Goal: Task Accomplishment & Management: Manage account settings

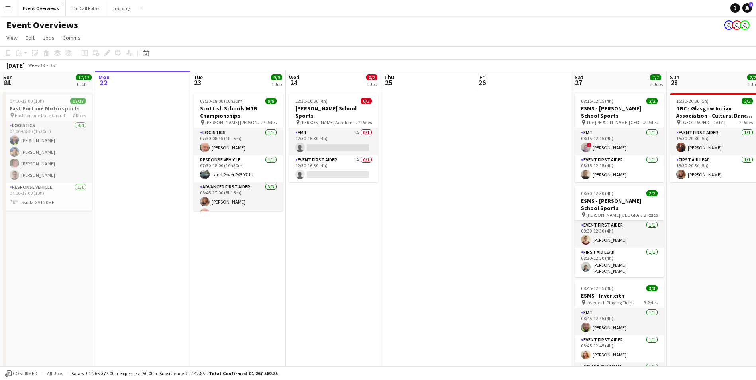
scroll to position [0, 315]
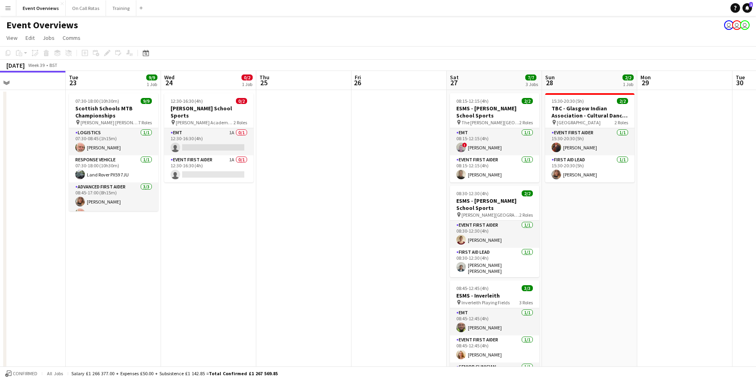
drag, startPoint x: 507, startPoint y: 170, endPoint x: 382, endPoint y: 169, distance: 124.7
click at [382, 169] on app-calendar-viewport "Fri 19 9/9 2 Jobs Sat 20 30/30 4 Jobs Sun 21 17/17 1 Job Mon 22 Tue 23 9/9 1 Jo…" at bounding box center [378, 302] width 756 height 463
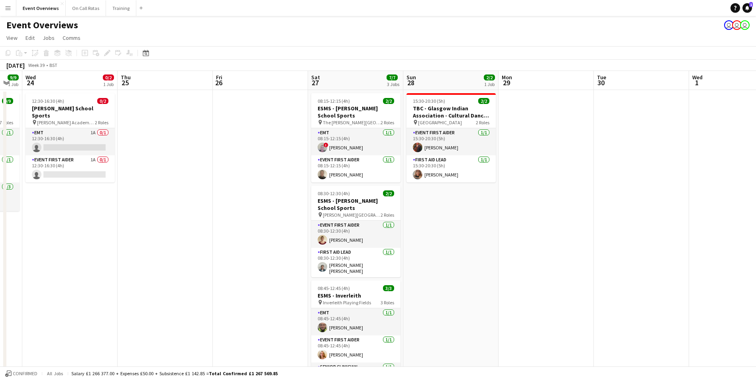
scroll to position [0, 171]
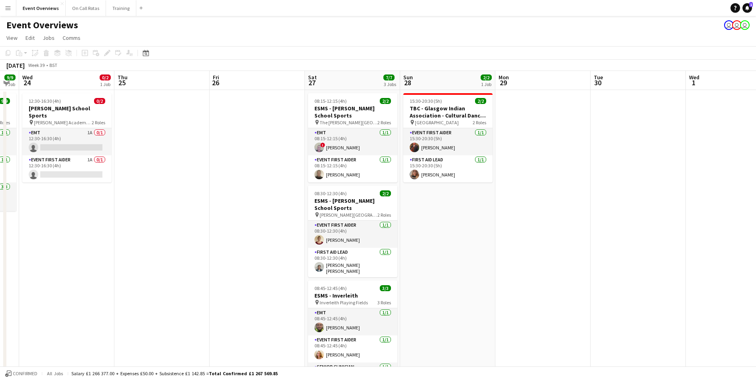
drag, startPoint x: 687, startPoint y: 200, endPoint x: 642, endPoint y: 178, distance: 50.1
click at [642, 178] on app-calendar-viewport "Mon 22 Tue 23 9/9 1 Job Wed 24 0/2 1 Job Thu 25 Fri 26 Sat 27 7/7 3 Jobs Sun 28…" at bounding box center [378, 377] width 756 height 613
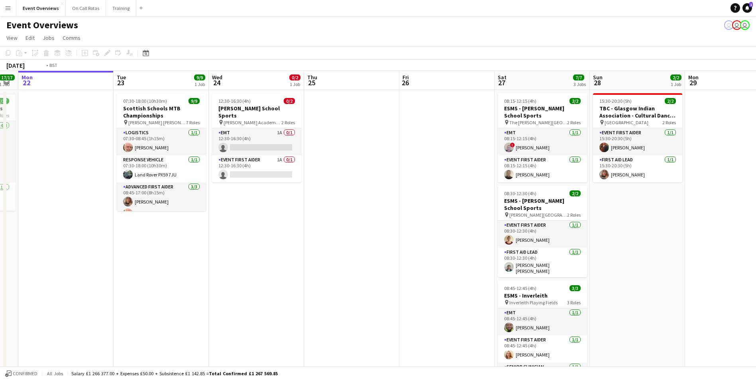
drag, startPoint x: 265, startPoint y: 208, endPoint x: 350, endPoint y: 198, distance: 85.8
click at [370, 210] on app-calendar-viewport "Sat 20 30/30 4 Jobs Sun 21 17/17 1 Job Mon 22 Tue 23 9/9 1 Job Wed 24 0/2 1 Job…" at bounding box center [378, 377] width 756 height 613
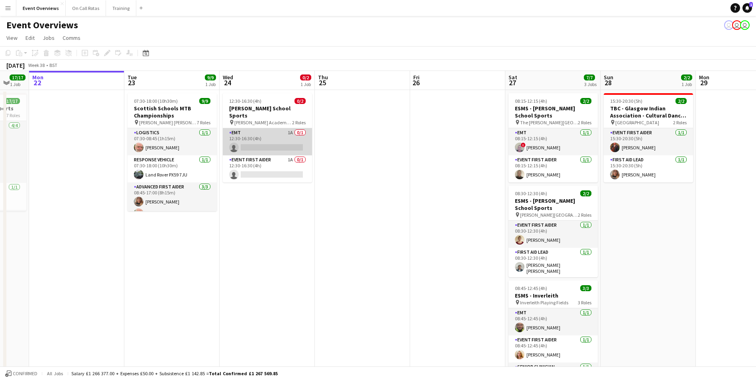
click at [247, 128] on app-card-role "EMT 1A 0/1 12:30-16:30 (4h) single-neutral-actions" at bounding box center [267, 141] width 89 height 27
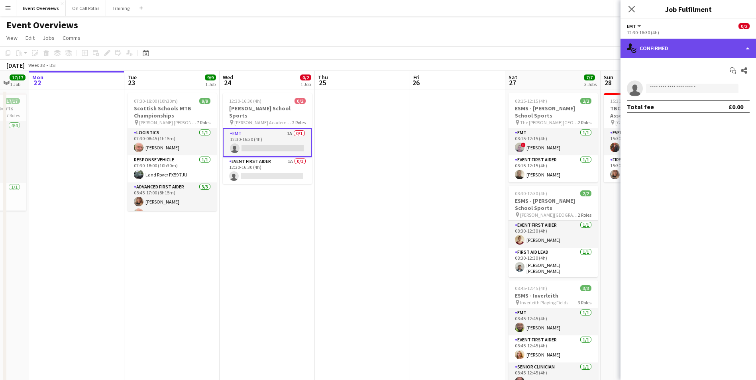
click at [693, 51] on div "single-neutral-actions-check-2 Confirmed" at bounding box center [687, 48] width 135 height 19
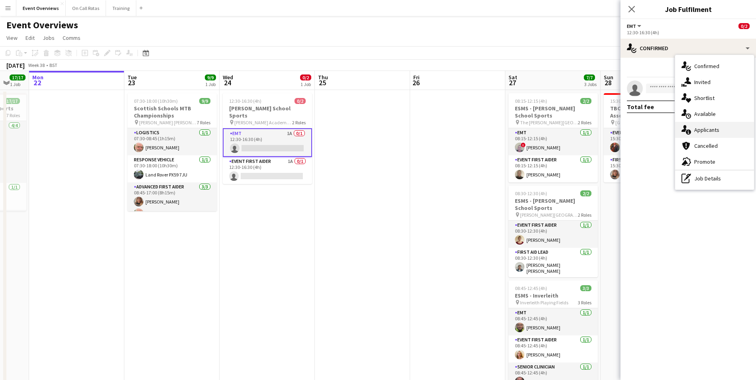
click at [700, 127] on span "Applicants" at bounding box center [706, 129] width 25 height 7
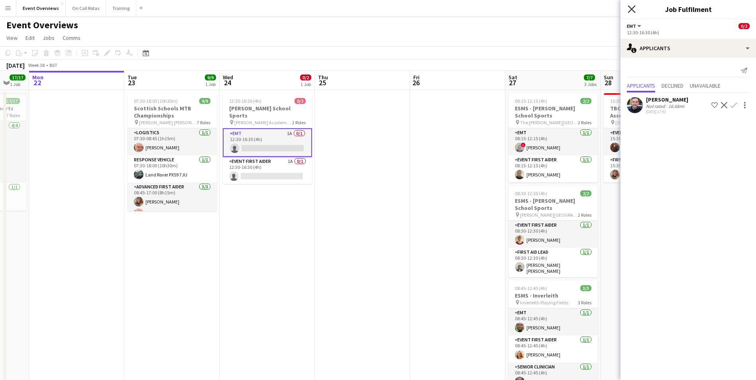
click at [635, 9] on icon "Close pop-in" at bounding box center [632, 9] width 8 height 8
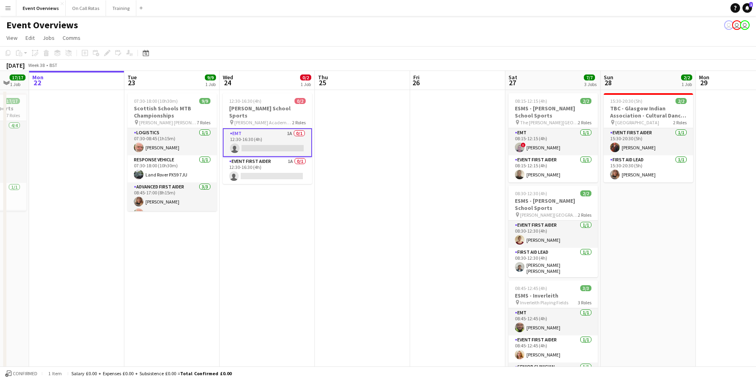
click at [261, 147] on app-card-role "EMT 1A 0/1 12:30-16:30 (4h) single-neutral-actions" at bounding box center [267, 142] width 89 height 29
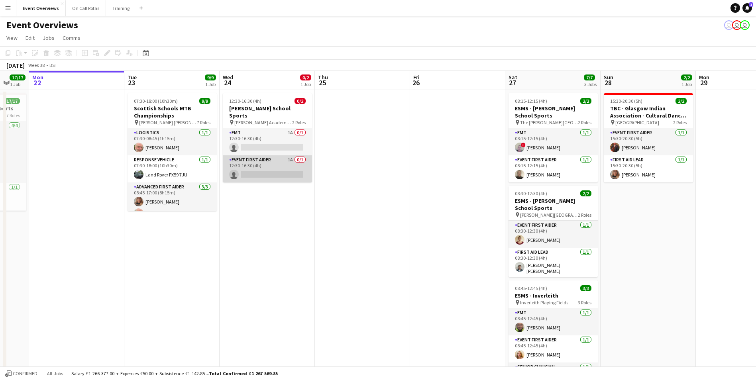
click at [266, 155] on app-card-role "Event First Aider 1A 0/1 12:30-16:30 (4h) single-neutral-actions" at bounding box center [267, 168] width 89 height 27
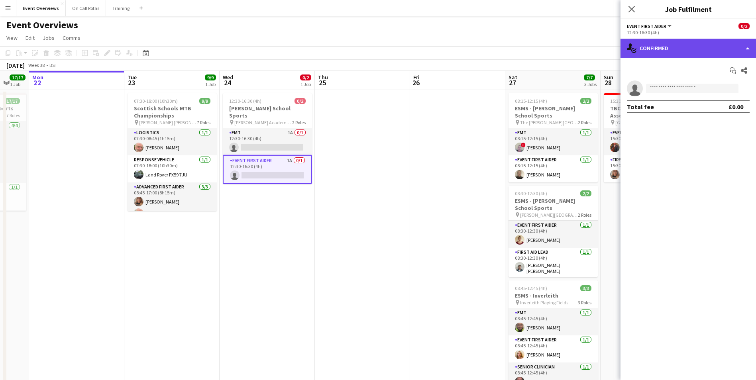
click at [654, 49] on div "single-neutral-actions-check-2 Confirmed" at bounding box center [687, 48] width 135 height 19
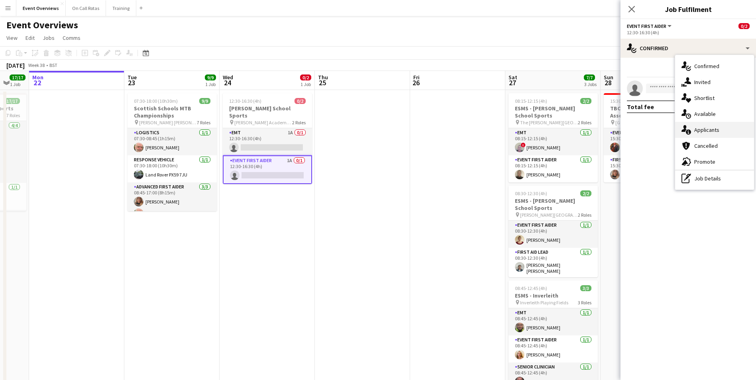
click at [698, 124] on div "single-neutral-actions-information Applicants" at bounding box center [714, 130] width 79 height 16
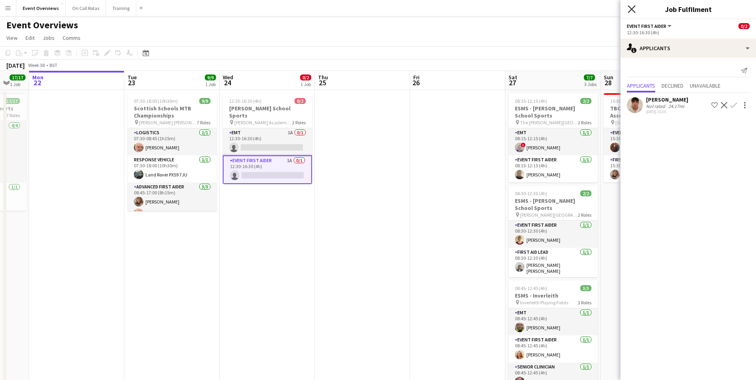
click at [631, 10] on icon at bounding box center [632, 9] width 8 height 8
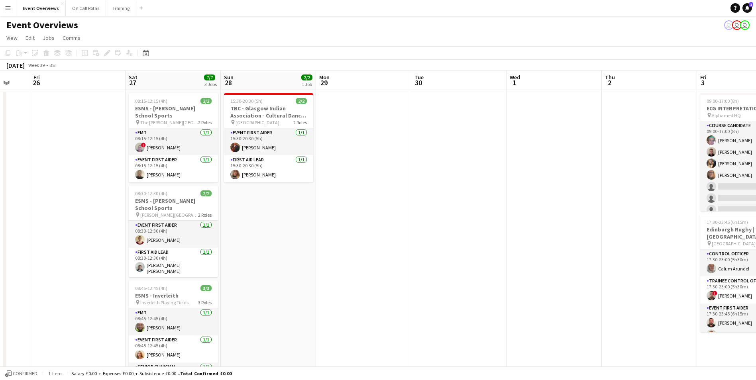
drag, startPoint x: 479, startPoint y: 105, endPoint x: 99, endPoint y: 185, distance: 388.2
click at [99, 185] on app-calendar-viewport "Tue 23 9/9 1 Job Wed 24 0/2 1 Job Thu 25 Fri 26 Sat 27 7/7 3 Jobs Sun 28 2/2 1 …" at bounding box center [378, 377] width 756 height 613
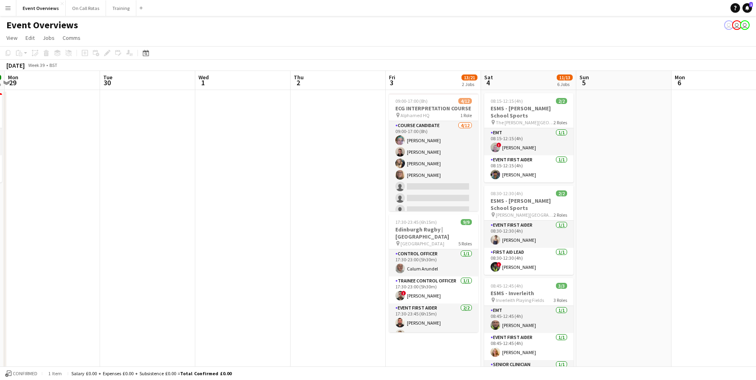
scroll to position [0, 285]
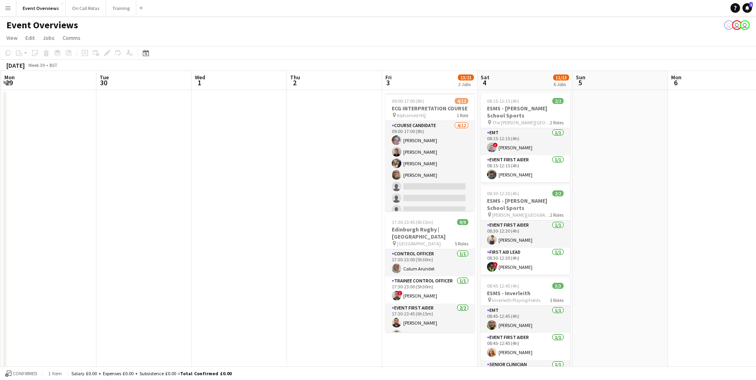
drag, startPoint x: 562, startPoint y: 180, endPoint x: 247, endPoint y: 228, distance: 318.6
click at [247, 228] on app-calendar-viewport "Fri 26 Sat 27 7/7 3 Jobs Sun 28 2/2 1 Job Mon 29 Tue 30 Wed 1 Thu 2 Fri 3 13/21…" at bounding box center [378, 377] width 756 height 613
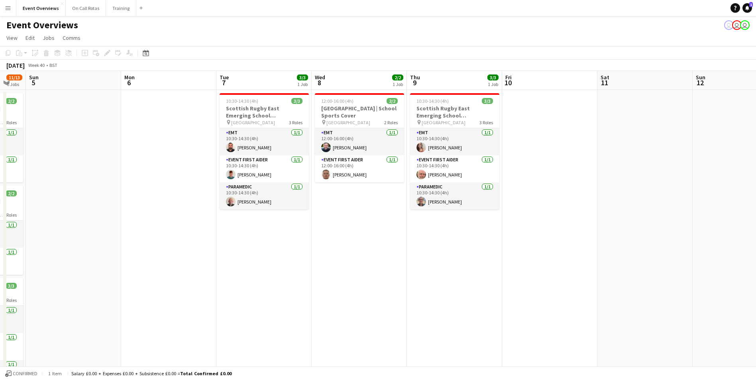
scroll to position [0, 311]
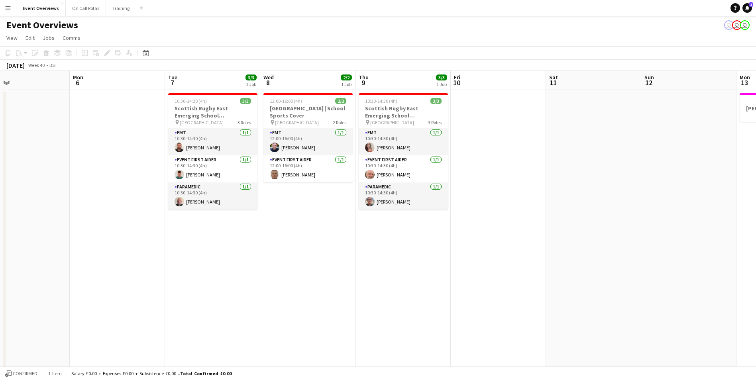
drag, startPoint x: 669, startPoint y: 217, endPoint x: 71, endPoint y: 272, distance: 600.7
click at [71, 272] on app-calendar-viewport "Thu 2 Fri 3 13/21 2 Jobs Sat 4 11/13 6 Jobs Sun 5 Mon 6 Tue 7 3/3 1 Job Wed 8 2…" at bounding box center [378, 377] width 756 height 613
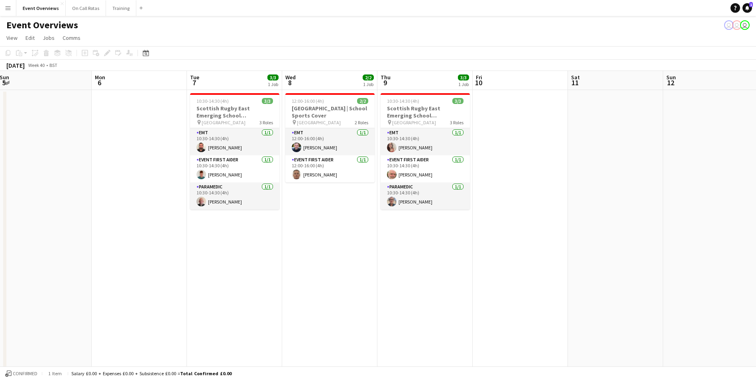
drag, startPoint x: 71, startPoint y: 272, endPoint x: 92, endPoint y: 273, distance: 22.0
click at [92, 273] on app-calendar-viewport "Thu 2 Fri 3 13/21 2 Jobs Sat 4 11/13 6 Jobs Sun 5 Mon 6 Tue 7 3/3 1 Job Wed 8 2…" at bounding box center [378, 377] width 756 height 613
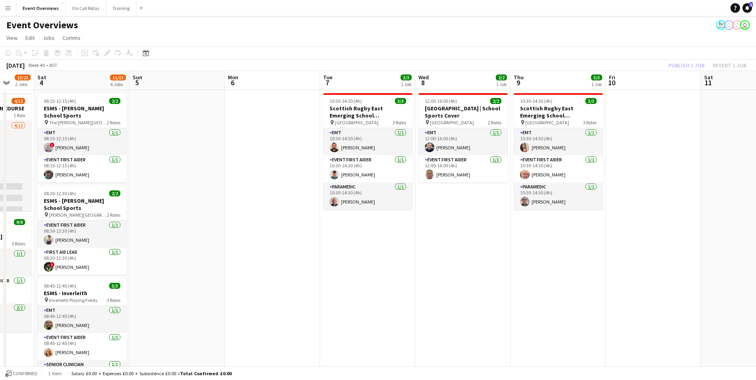
drag, startPoint x: 133, startPoint y: 184, endPoint x: 553, endPoint y: 129, distance: 423.2
click at [553, 129] on app-calendar-viewport "Thu 2 Fri 3 13/21 2 Jobs Sat 4 11/13 6 Jobs Sun 5 Mon 6 Tue 7 3/3 1 Job Wed 8 2…" at bounding box center [378, 377] width 756 height 613
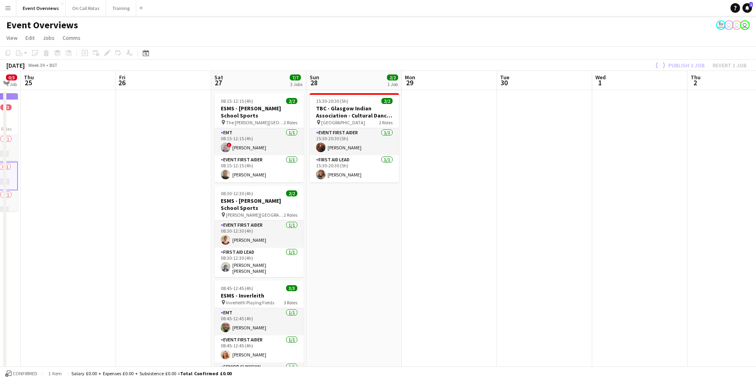
scroll to position [0, 241]
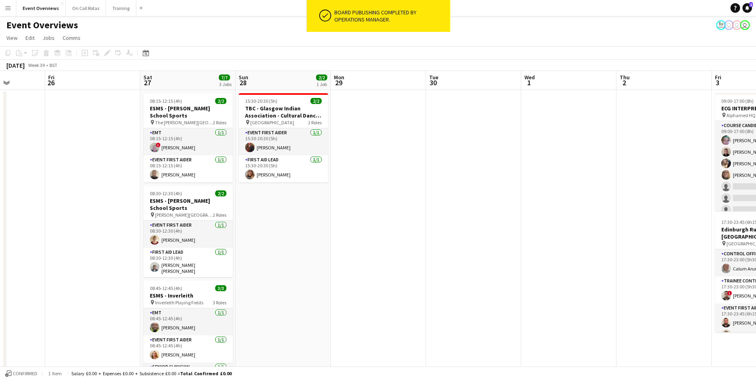
drag, startPoint x: 169, startPoint y: 178, endPoint x: 636, endPoint y: 100, distance: 473.5
click at [636, 100] on app-calendar-viewport "Tue 23 9/9 1 Job Wed 24 0/3 1 Job Thu 25 Fri 26 Sat 27 7/7 3 Jobs Sun 28 2/2 1 …" at bounding box center [378, 377] width 756 height 613
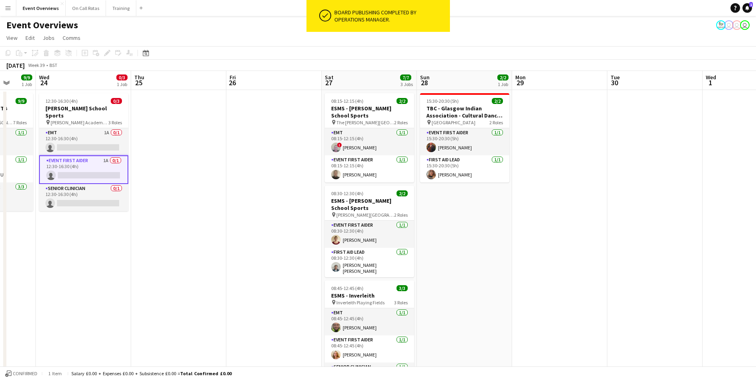
drag, startPoint x: 448, startPoint y: 135, endPoint x: 628, endPoint y: 107, distance: 181.5
click at [628, 107] on app-calendar-viewport "Sun 21 17/17 1 Job Mon 22 Tue 23 9/9 1 Job Wed 24 0/3 1 Job Thu 25 Fri 26 Sat 2…" at bounding box center [378, 377] width 756 height 613
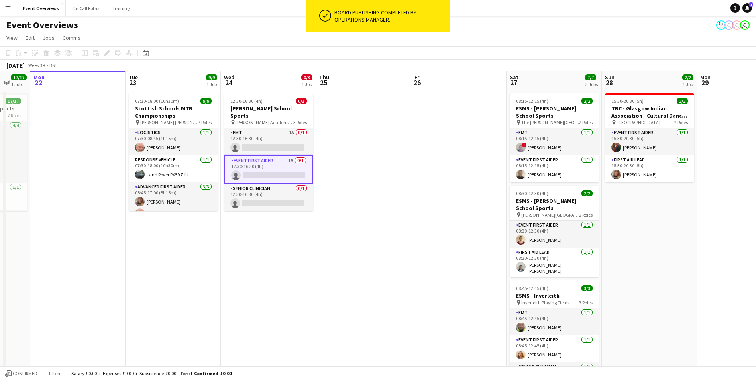
scroll to position [0, 196]
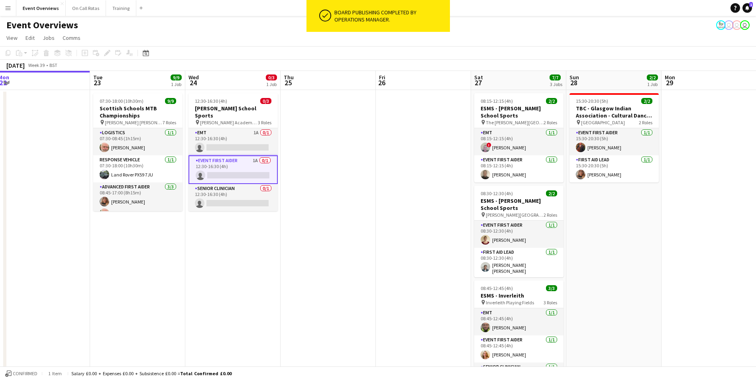
drag, startPoint x: 328, startPoint y: 149, endPoint x: 333, endPoint y: 148, distance: 4.8
click at [333, 148] on app-calendar-viewport "Sat 20 30/30 4 Jobs Sun 21 17/17 1 Job Mon 22 Tue 23 9/9 1 Job Wed 24 0/3 1 Job…" at bounding box center [378, 377] width 756 height 613
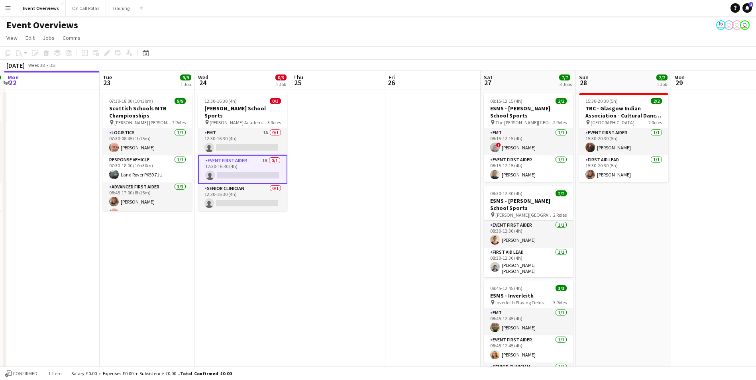
scroll to position [0, 182]
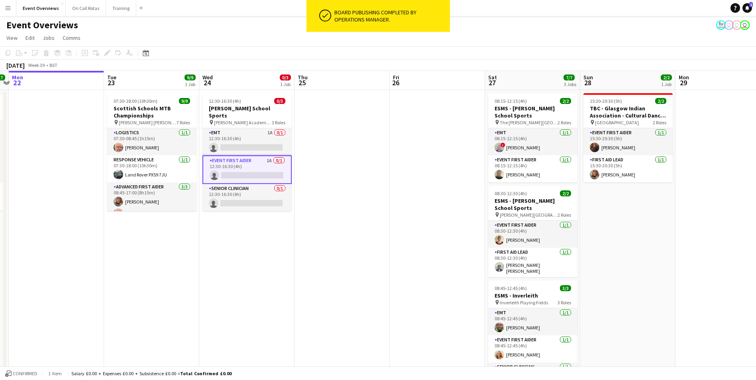
drag, startPoint x: 412, startPoint y: 134, endPoint x: 426, endPoint y: 134, distance: 14.0
click at [426, 134] on app-calendar-viewport "Sat 20 30/30 4 Jobs Sun 21 17/17 1 Job Mon 22 Tue 23 9/9 1 Job Wed 24 0/3 1 Job…" at bounding box center [378, 377] width 756 height 613
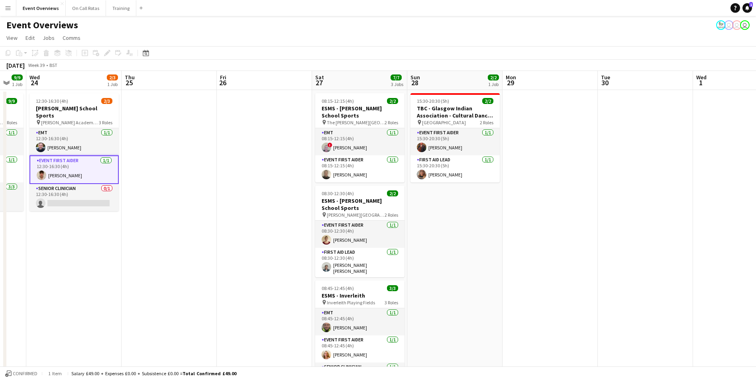
scroll to position [0, 296]
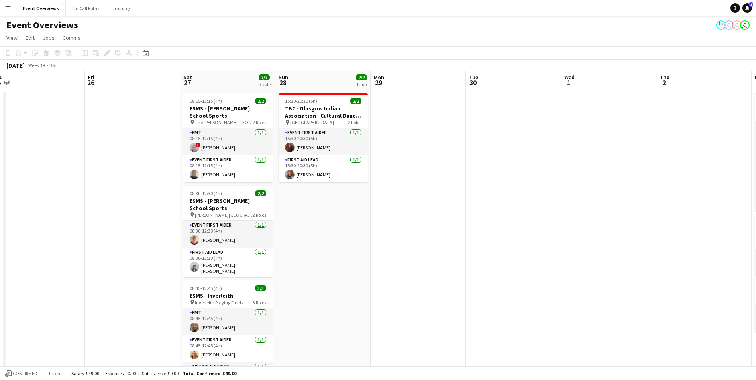
drag, startPoint x: 357, startPoint y: 146, endPoint x: 73, endPoint y: 194, distance: 288.2
click at [73, 194] on app-calendar-viewport "Mon 22 Tue 23 9/9 1 Job Wed 24 2/3 1 Job Thu 25 Fri 26 Sat 27 7/7 3 Jobs Sun 28…" at bounding box center [378, 377] width 756 height 613
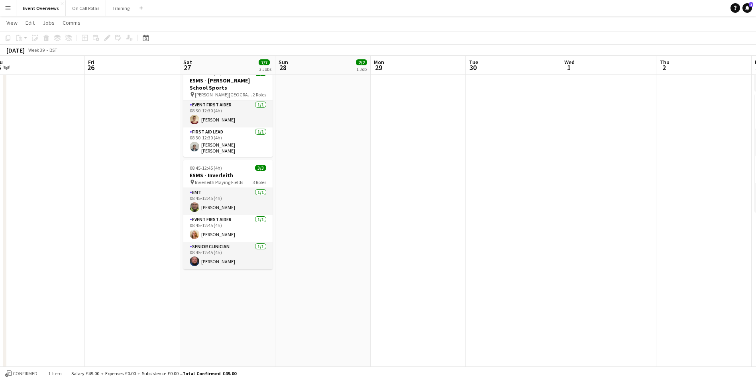
scroll to position [0, 308]
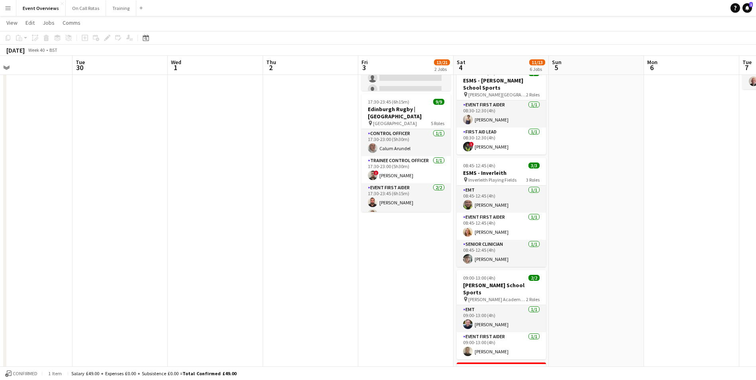
drag, startPoint x: 505, startPoint y: 181, endPoint x: 112, endPoint y: 203, distance: 394.0
click at [112, 203] on app-calendar-viewport "Fri 26 Sat 27 7/7 3 Jobs Sun 28 2/2 1 Job Mon 29 Tue 30 Wed 1 Thu 2 Fri 3 13/21…" at bounding box center [378, 238] width 756 height 652
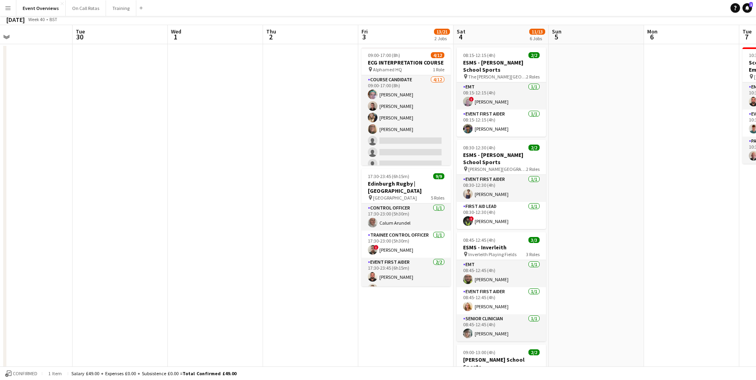
scroll to position [0, 0]
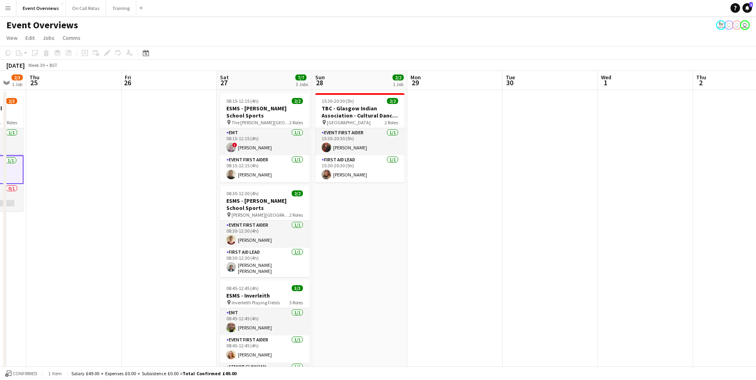
drag, startPoint x: 220, startPoint y: 188, endPoint x: 586, endPoint y: 157, distance: 367.6
click at [586, 157] on app-calendar-viewport "Tue 23 9/9 1 Job Wed 24 2/3 1 Job Thu 25 Fri 26 Sat 27 7/7 3 Jobs Sun 28 2/2 1 …" at bounding box center [378, 377] width 756 height 613
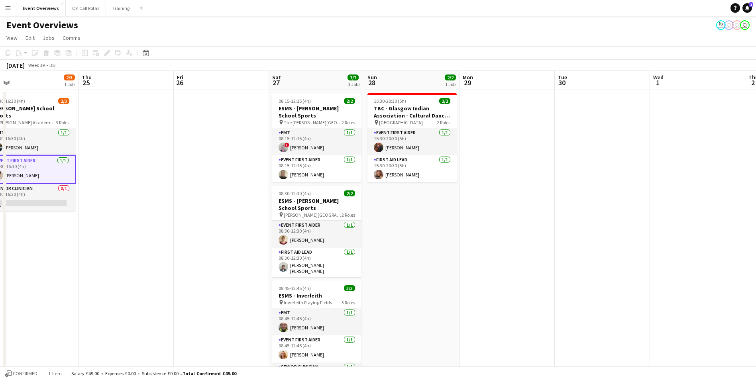
drag, startPoint x: 487, startPoint y: 161, endPoint x: 599, endPoint y: 150, distance: 112.9
click at [599, 150] on app-calendar-viewport "Mon 22 Tue 23 9/9 1 Job Wed 24 2/3 1 Job Thu 25 Fri 26 Sat 27 7/7 3 Jobs Sun 28…" at bounding box center [378, 377] width 756 height 613
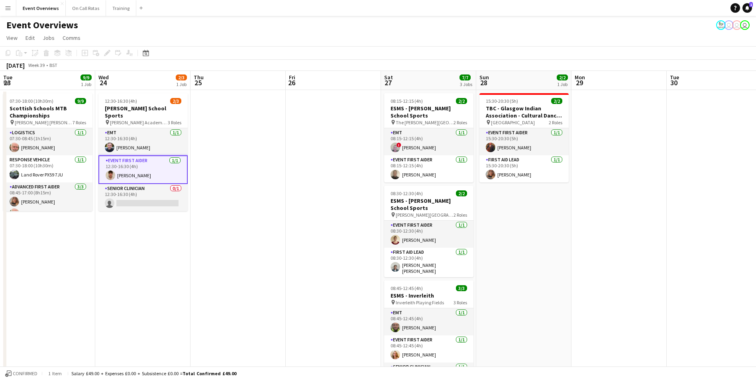
drag, startPoint x: 242, startPoint y: 155, endPoint x: 333, endPoint y: 160, distance: 90.6
click at [333, 160] on app-calendar-viewport "Sun 21 17/17 1 Job Mon 22 Tue 23 9/9 1 Job Wed 24 2/3 1 Job Thu 25 Fri 26 Sat 2…" at bounding box center [378, 377] width 756 height 613
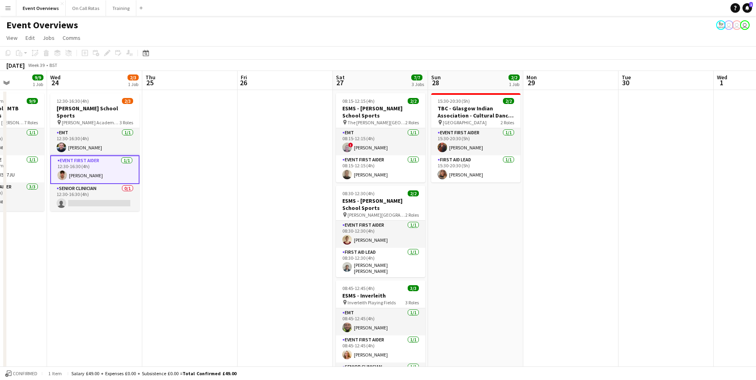
scroll to position [0, 220]
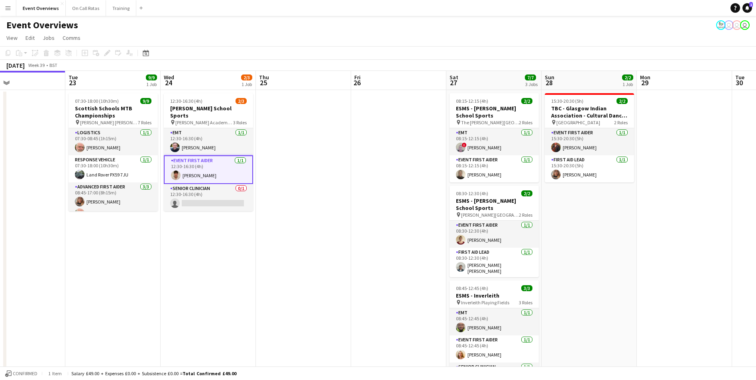
drag, startPoint x: 310, startPoint y: 169, endPoint x: 354, endPoint y: 169, distance: 44.2
click at [354, 169] on app-calendar-viewport "Sat 20 30/30 4 Jobs Sun 21 17/17 1 Job Mon 22 Tue 23 9/9 1 Job Wed 24 2/3 1 Job…" at bounding box center [378, 377] width 756 height 613
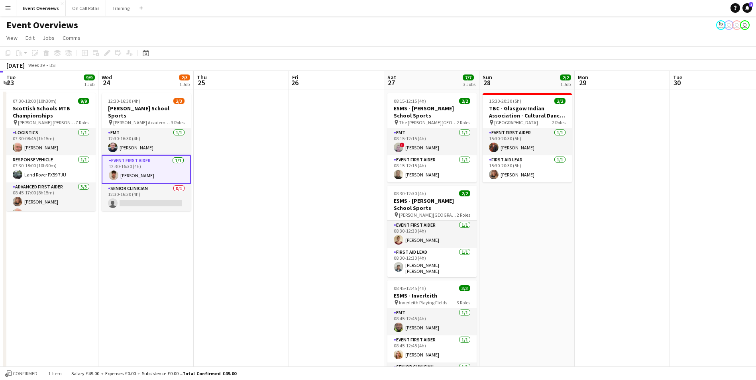
scroll to position [0, 283]
drag, startPoint x: 353, startPoint y: 170, endPoint x: 291, endPoint y: 179, distance: 63.2
click at [291, 179] on app-calendar-viewport "Sat 20 30/30 4 Jobs Sun 21 17/17 1 Job Mon 22 Tue 23 9/9 1 Job Wed 24 2/3 1 Job…" at bounding box center [378, 377] width 756 height 613
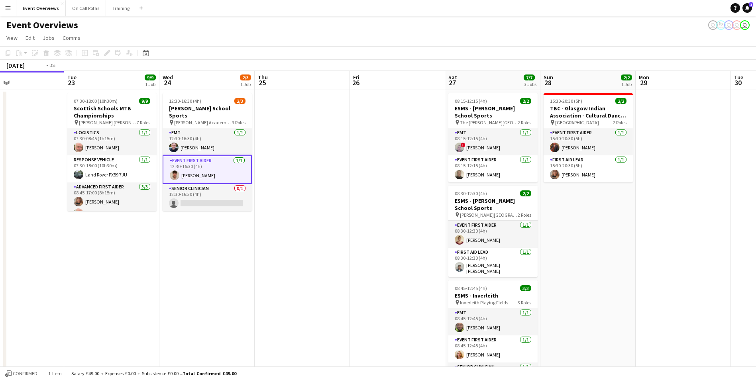
scroll to position [0, 268]
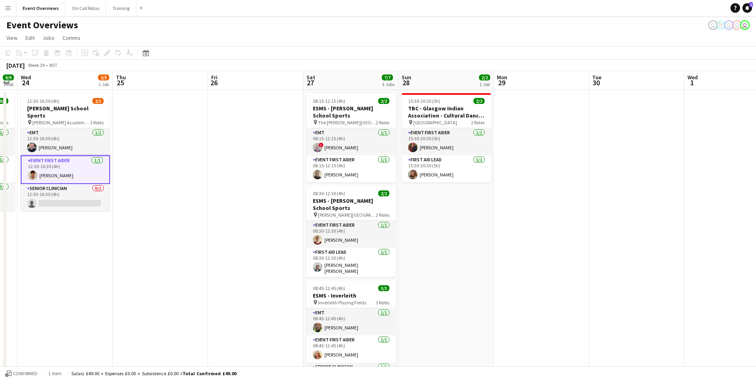
drag, startPoint x: 552, startPoint y: 229, endPoint x: 471, endPoint y: 250, distance: 83.2
click at [471, 250] on app-calendar-viewport "Sun 21 17/17 1 Job Mon 22 Tue 23 9/9 1 Job Wed 24 2/3 1 Job Thu 25 Fri 26 Sat 2…" at bounding box center [378, 377] width 756 height 613
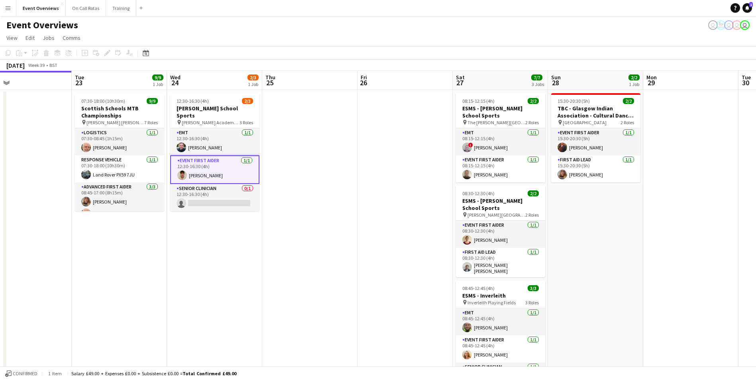
scroll to position [0, 197]
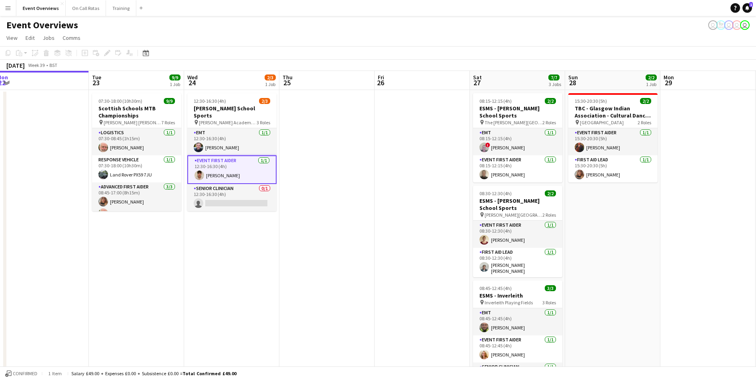
drag, startPoint x: 472, startPoint y: 269, endPoint x: 638, endPoint y: 272, distance: 166.6
click at [638, 272] on app-calendar-viewport "Sat 20 30/30 4 Jobs Sun 21 17/17 1 Job Mon 22 Tue 23 9/9 1 Job Wed 24 2/3 1 Job…" at bounding box center [378, 377] width 756 height 613
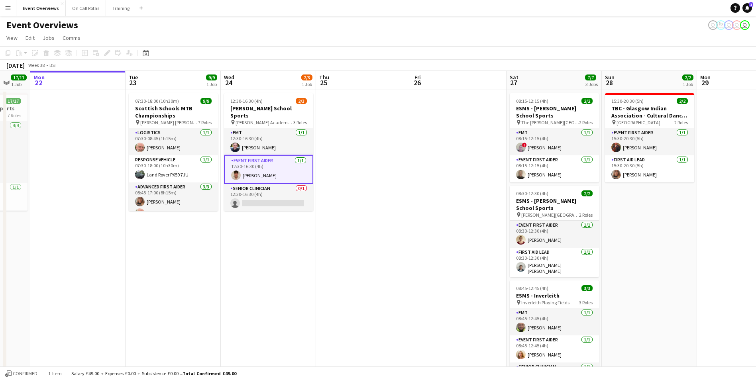
drag, startPoint x: 314, startPoint y: 226, endPoint x: 347, endPoint y: 230, distance: 32.5
click at [347, 230] on app-calendar-viewport "Sat 20 30/30 4 Jobs Sun 21 17/17 1 Job Mon 22 Tue 23 9/9 1 Job Wed 24 2/3 1 Job…" at bounding box center [378, 377] width 756 height 613
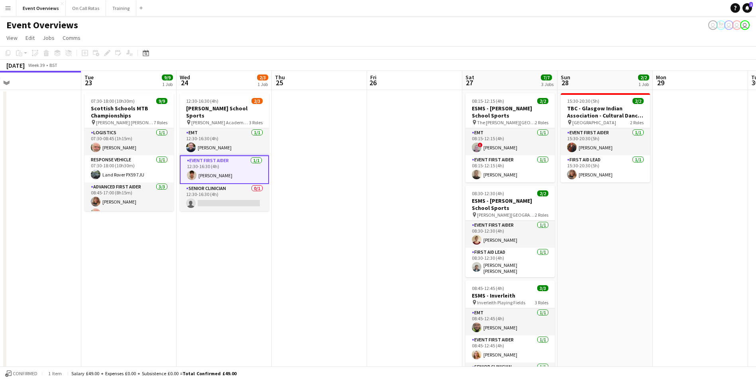
drag, startPoint x: 427, startPoint y: 250, endPoint x: 379, endPoint y: 251, distance: 47.8
click at [379, 251] on app-calendar-viewport "Sat 20 30/30 4 Jobs Sun 21 17/17 1 Job Mon 22 Tue 23 9/9 1 Job Wed 24 2/3 1 Job…" at bounding box center [378, 377] width 756 height 613
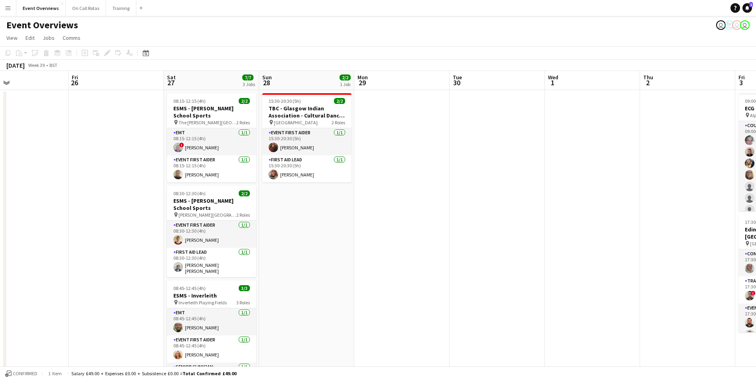
scroll to position [0, 228]
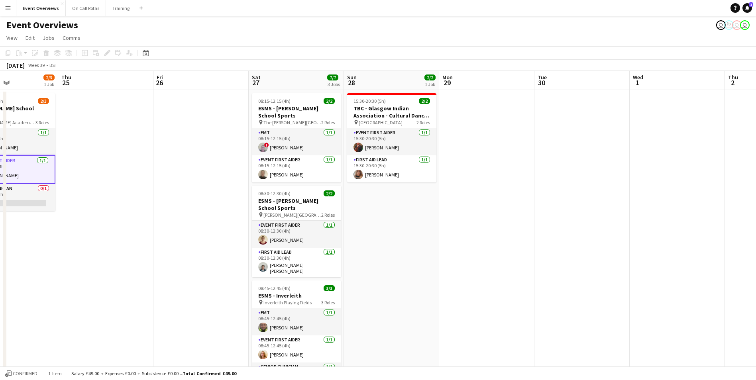
drag, startPoint x: 684, startPoint y: 243, endPoint x: 474, endPoint y: 241, distance: 210.0
click at [474, 241] on app-calendar-viewport "Mon 22 Tue 23 9/9 1 Job Wed 24 2/3 1 Job Thu 25 Fri 26 Sat 27 7/7 3 Jobs Sun 28…" at bounding box center [378, 377] width 756 height 613
click at [357, 147] on app-user-avatar at bounding box center [358, 148] width 10 height 10
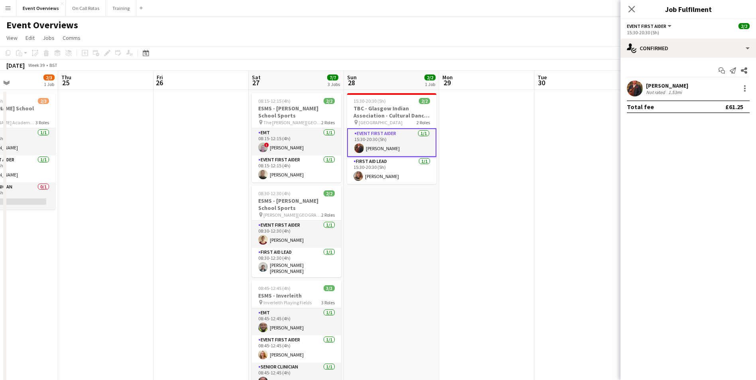
click at [630, 92] on app-user-avatar at bounding box center [635, 88] width 16 height 16
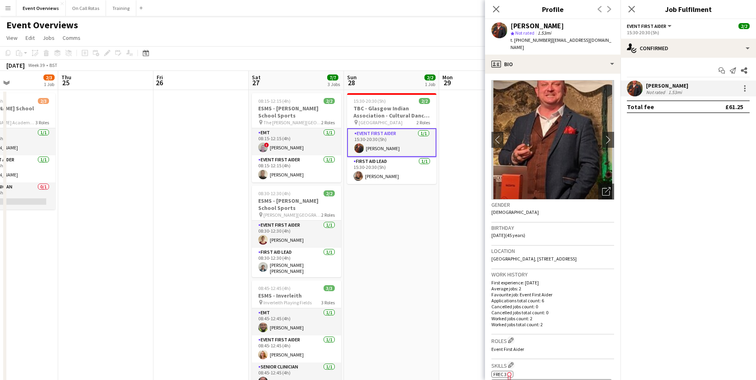
drag, startPoint x: 599, startPoint y: 250, endPoint x: 492, endPoint y: 250, distance: 106.8
click at [492, 250] on div "Location Dinart Street, 0/185 Dinart Street, Glasgow, G33 2DF" at bounding box center [552, 257] width 123 height 23
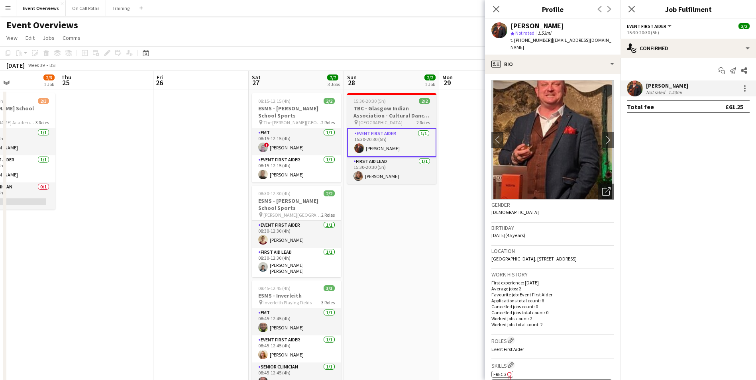
copy span "Dinart Street, 0/185 Dinart Street, Glasgow, G33 2DF"
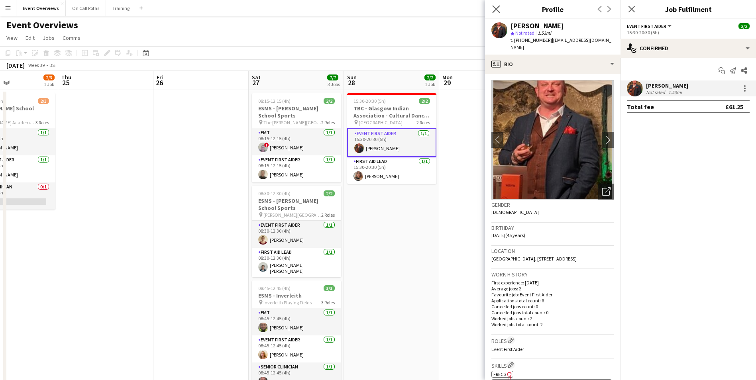
click at [497, 4] on app-icon "Close pop-in" at bounding box center [497, 10] width 12 height 12
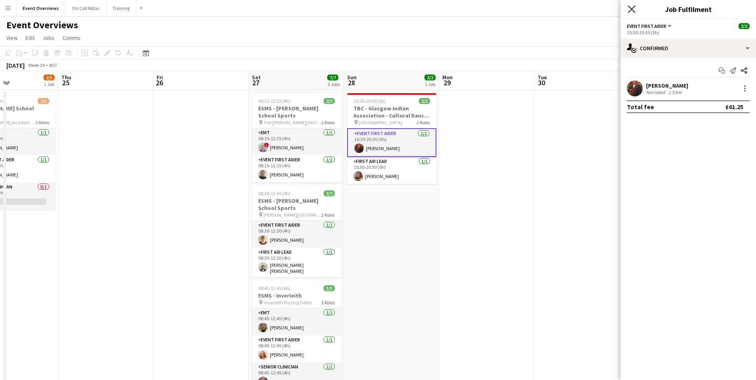
click at [630, 8] on icon at bounding box center [632, 9] width 8 height 8
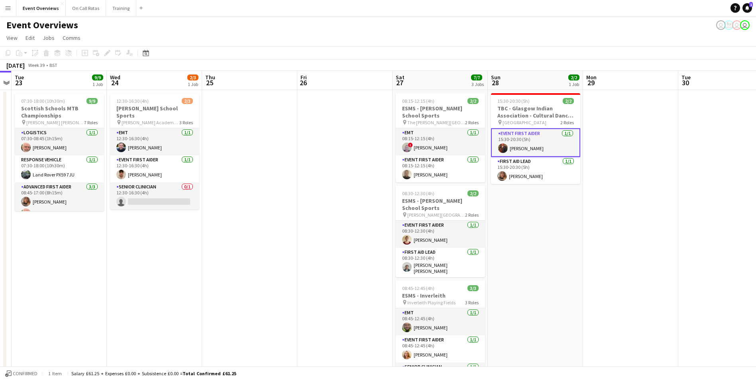
scroll to position [0, 241]
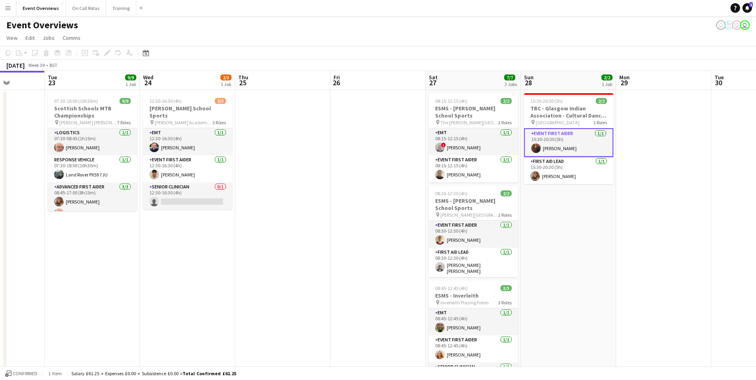
drag, startPoint x: 485, startPoint y: 211, endPoint x: 662, endPoint y: 206, distance: 177.0
click at [662, 206] on app-calendar-viewport "Sat 20 30/30 4 Jobs Sun 21 17/17 1 Job Mon 22 Tue 23 9/9 1 Job Wed 24 2/3 1 Job…" at bounding box center [378, 377] width 756 height 613
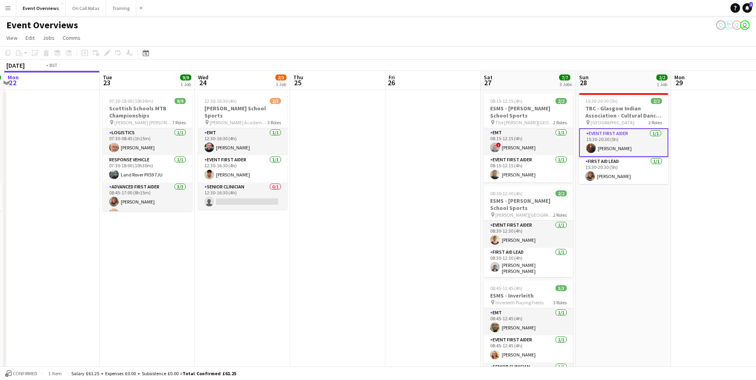
scroll to position [0, 200]
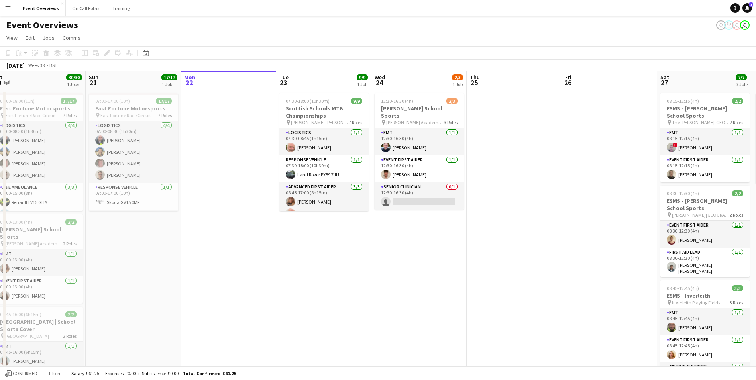
drag, startPoint x: 140, startPoint y: 231, endPoint x: 371, endPoint y: 230, distance: 231.5
click at [371, 230] on app-calendar-viewport "Thu 18 Fri 19 9/9 2 Jobs Sat 20 30/30 4 Jobs Sun 21 17/17 1 Job Mon 22 Tue 23 9…" at bounding box center [378, 377] width 756 height 613
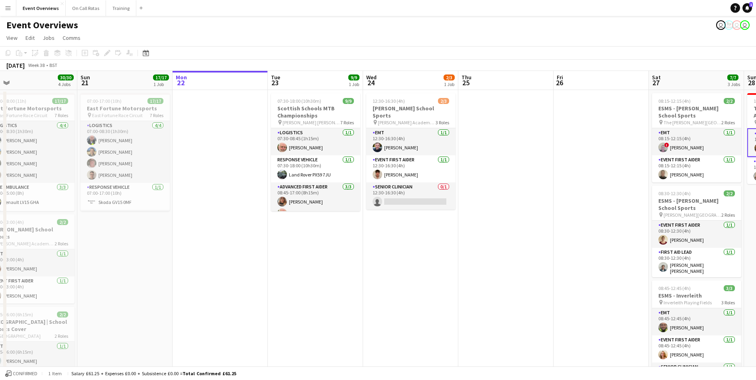
scroll to position [0, 165]
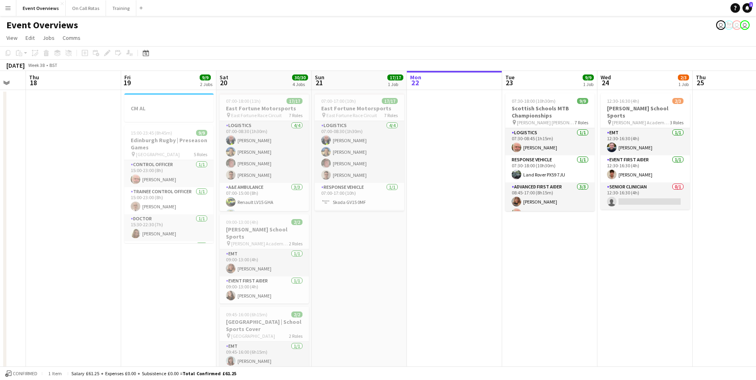
drag, startPoint x: 191, startPoint y: 235, endPoint x: 417, endPoint y: 225, distance: 226.2
click at [417, 225] on app-calendar-viewport "Tue 16 Wed 17 Thu 18 Fri 19 9/9 2 Jobs Sat 20 30/30 4 Jobs Sun 21 17/17 1 Job M…" at bounding box center [378, 377] width 756 height 613
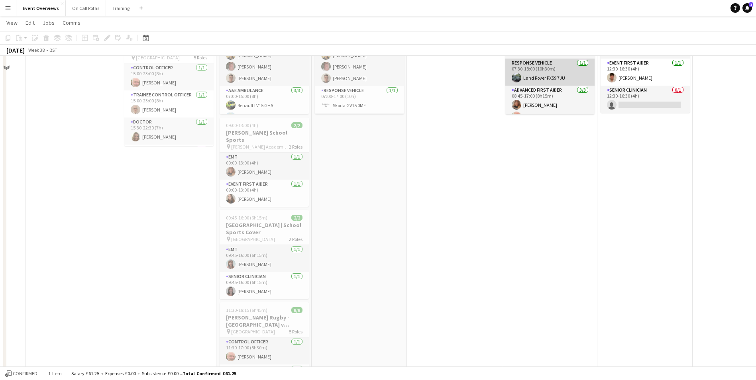
scroll to position [0, 0]
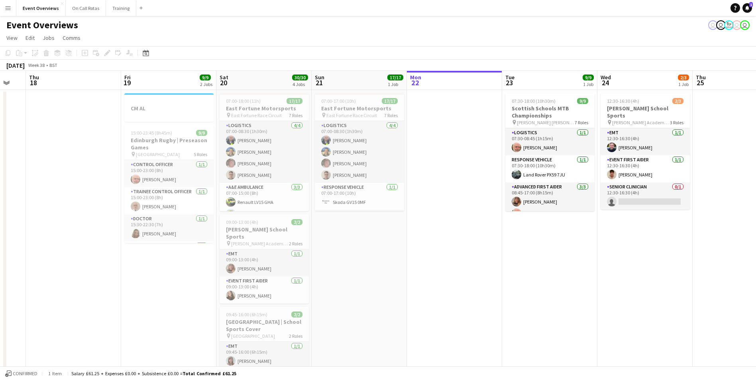
click at [409, 247] on app-date-cell at bounding box center [454, 387] width 95 height 594
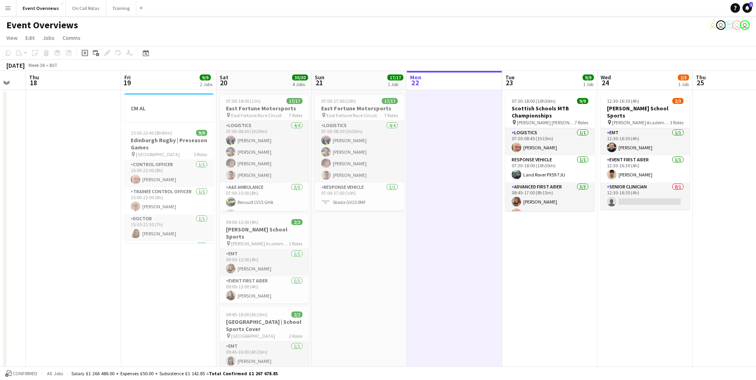
scroll to position [0, 259]
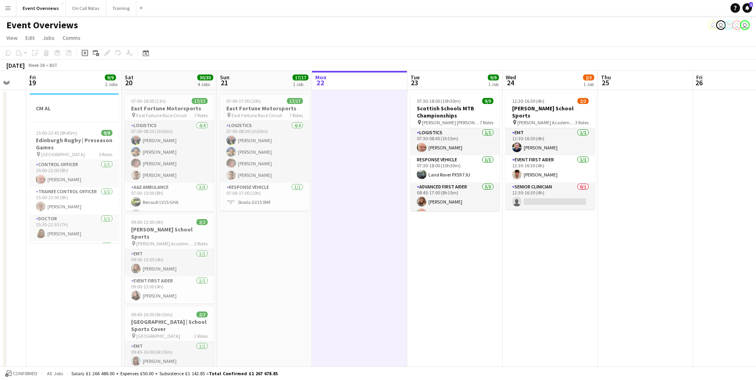
drag, startPoint x: 625, startPoint y: 257, endPoint x: 536, endPoint y: 255, distance: 88.9
click at [536, 255] on app-calendar-viewport "Tue 16 Wed 17 Thu 18 Fri 19 9/9 2 Jobs Sat 20 30/30 4 Jobs Sun 21 17/17 1 Job M…" at bounding box center [378, 377] width 756 height 613
click at [147, 52] on icon at bounding box center [146, 53] width 6 height 6
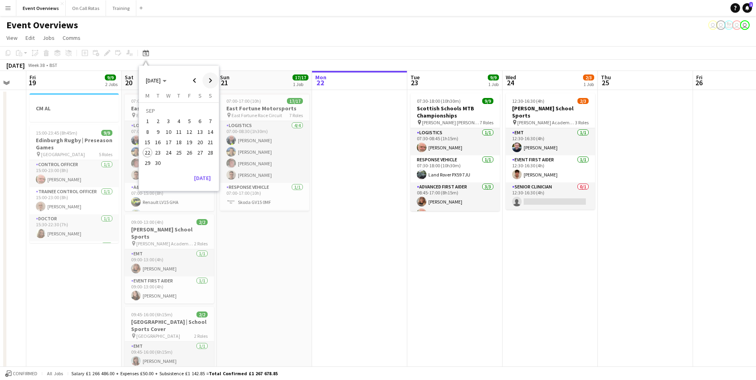
click at [207, 82] on span "Next month" at bounding box center [210, 81] width 16 height 16
click at [203, 153] on span "25" at bounding box center [200, 153] width 10 height 10
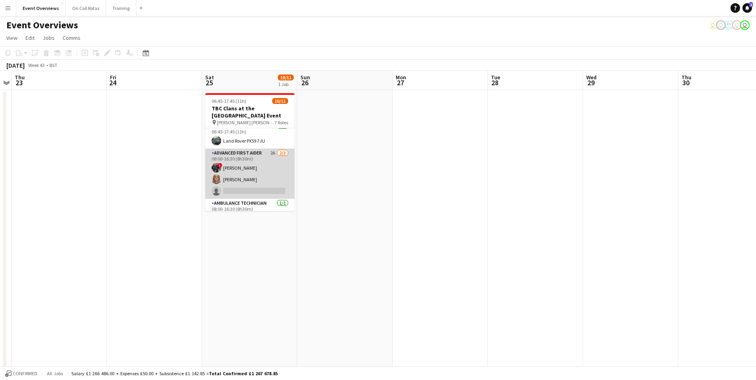
scroll to position [33, 0]
click at [253, 153] on app-card-role "Advanced First Aider 2A 2/3 08:00-16:30 (8h30m) ! Ryan Murray Aimee Vaughan sin…" at bounding box center [249, 174] width 89 height 50
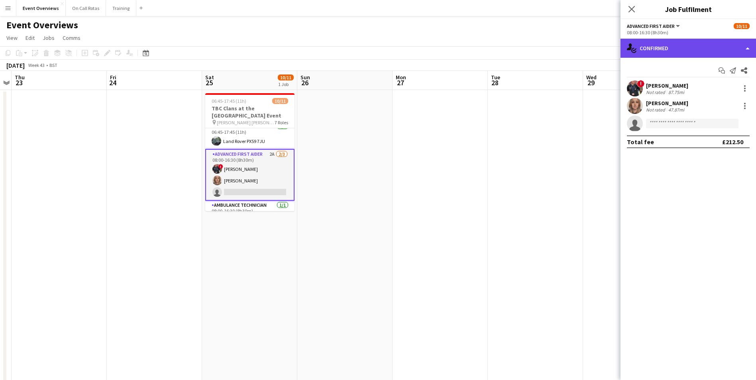
click at [692, 48] on div "single-neutral-actions-check-2 Confirmed" at bounding box center [687, 48] width 135 height 19
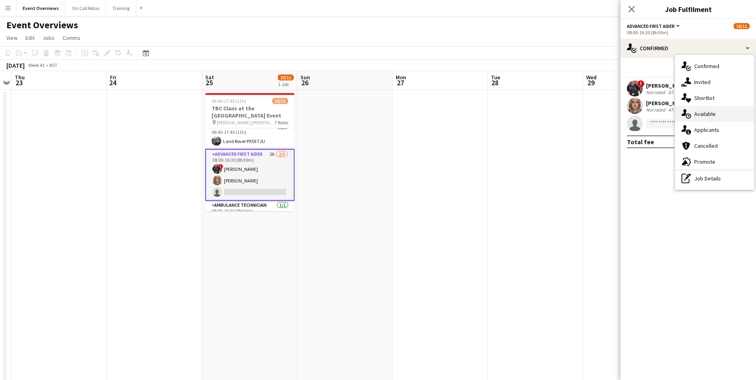
click at [708, 113] on span "Available" at bounding box center [705, 113] width 22 height 7
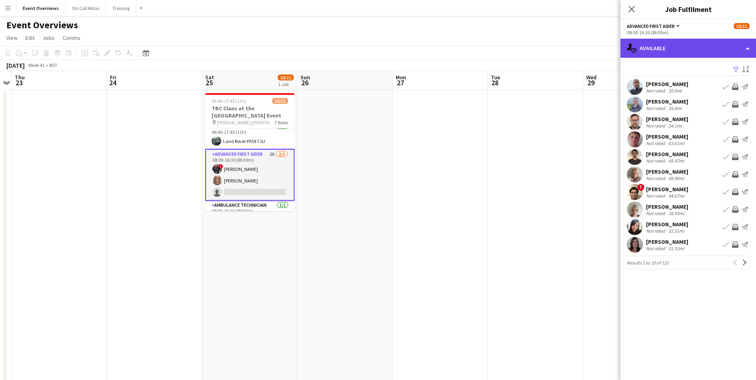
click at [670, 42] on div "single-neutral-actions-upload Available" at bounding box center [687, 48] width 135 height 19
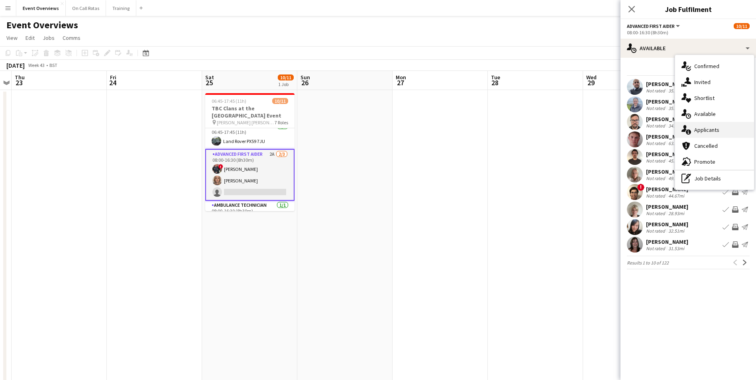
click at [704, 128] on span "Applicants" at bounding box center [706, 129] width 25 height 7
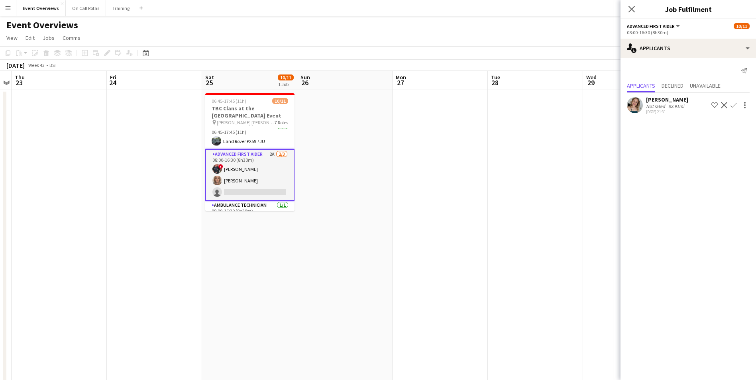
click at [636, 102] on app-user-avatar at bounding box center [635, 105] width 16 height 16
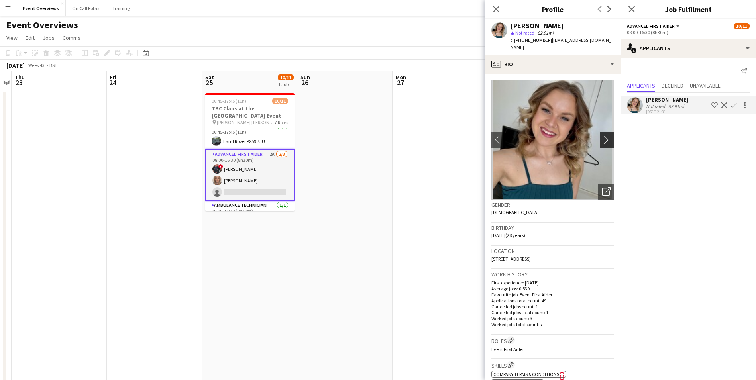
click at [602, 135] on app-icon "chevron-right" at bounding box center [608, 139] width 12 height 8
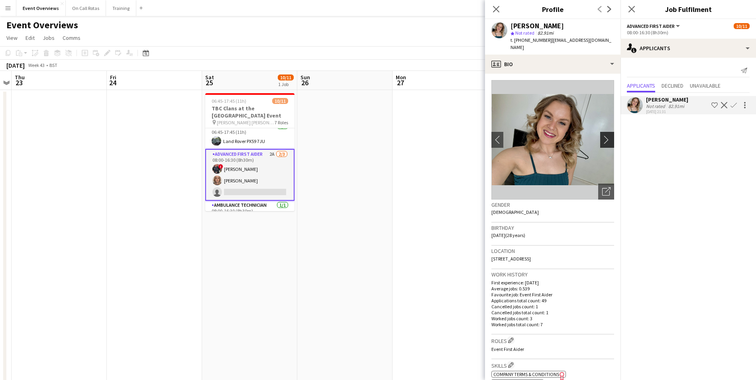
click at [602, 135] on app-icon "chevron-right" at bounding box center [608, 139] width 12 height 8
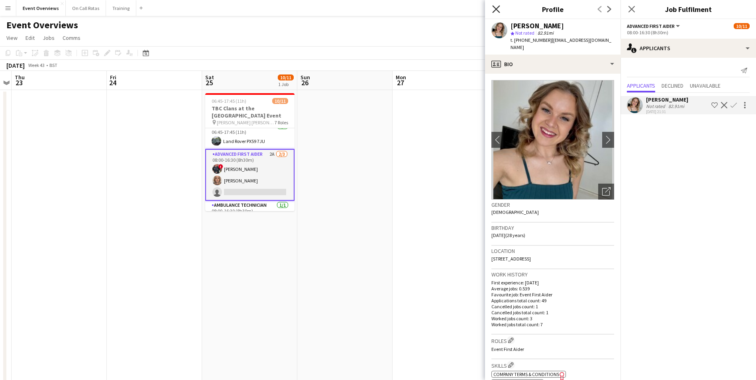
click at [496, 8] on icon "Close pop-in" at bounding box center [496, 9] width 8 height 8
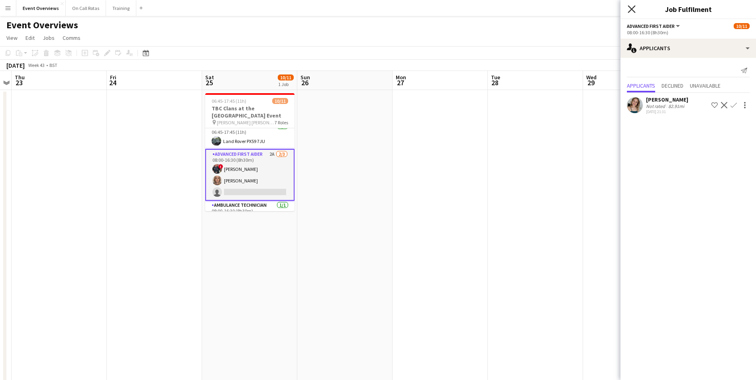
drag, startPoint x: 634, startPoint y: 7, endPoint x: 608, endPoint y: 15, distance: 27.2
click at [634, 7] on icon at bounding box center [631, 9] width 6 height 6
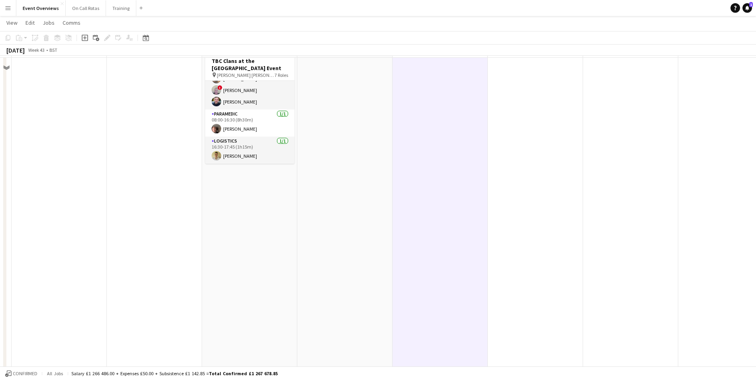
scroll to position [0, 0]
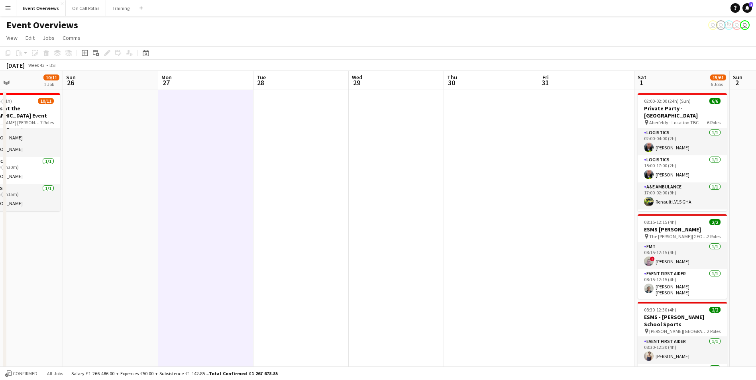
drag, startPoint x: 573, startPoint y: 166, endPoint x: 339, endPoint y: 192, distance: 235.0
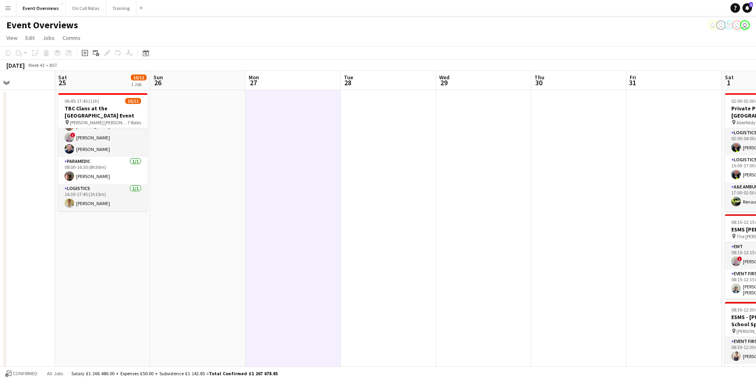
scroll to position [0, 316]
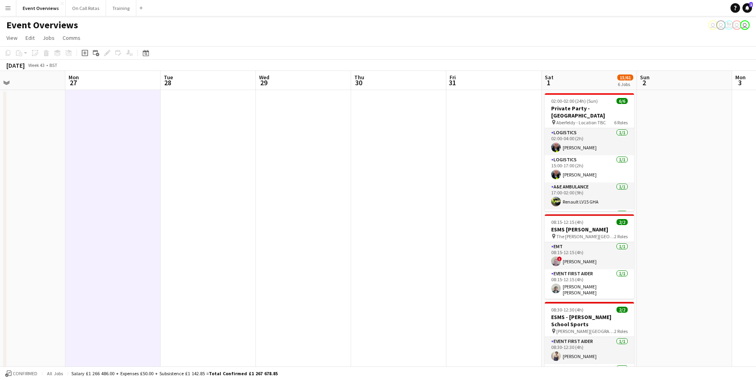
drag, startPoint x: 349, startPoint y: 191, endPoint x: 247, endPoint y: 202, distance: 102.9
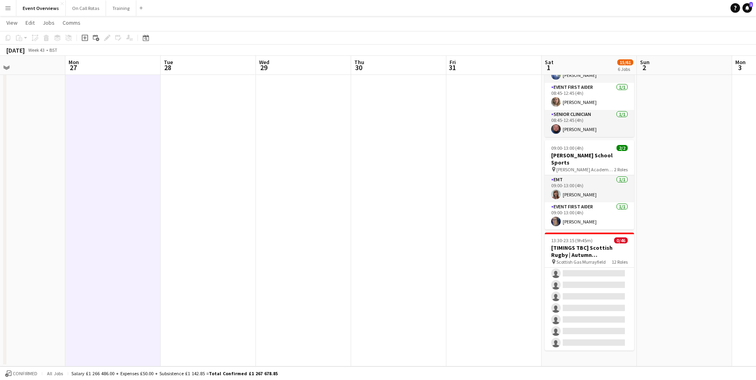
scroll to position [0, 239]
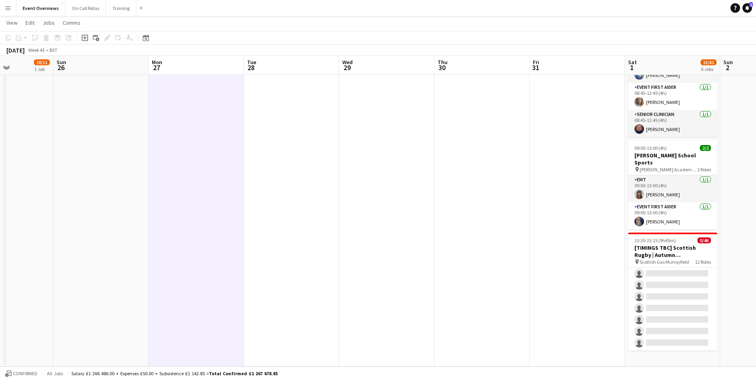
drag, startPoint x: 328, startPoint y: 259, endPoint x: 735, endPoint y: 220, distance: 409.1
click at [664, 216] on app-calendar-viewport "Thu 23 Fri 24 Sat 25 10/11 1 Job Sun 26 Mon 27 Tue 28 Wed 29 Thu 30 Fri 31 Sat …" at bounding box center [378, 15] width 756 height 701
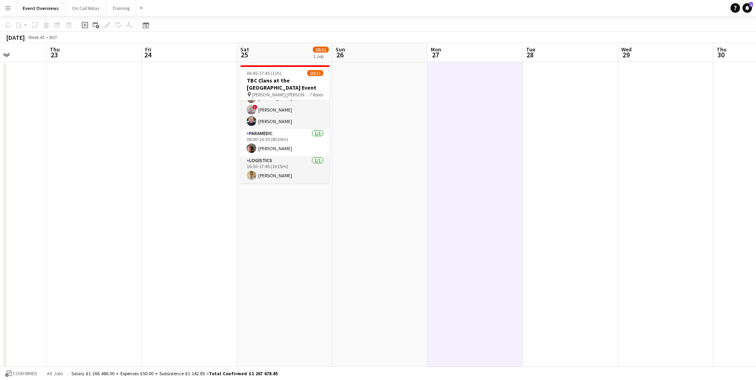
scroll to position [0, 0]
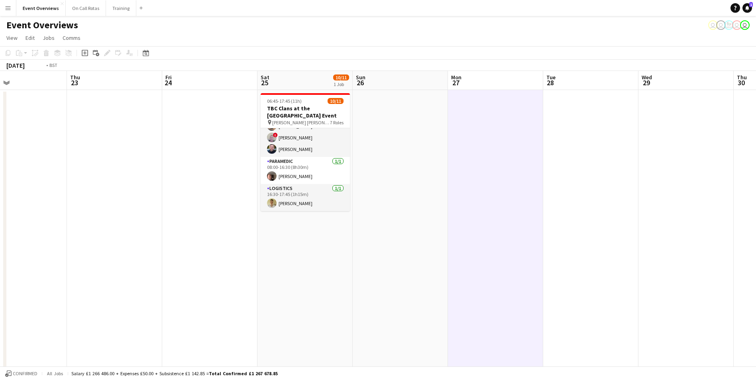
drag, startPoint x: 468, startPoint y: 209, endPoint x: 843, endPoint y: 161, distance: 378.1
click at [756, 161] on html "Menu Boards Boards Boards All jobs Status Workforce Workforce My Workforce Recr…" at bounding box center [378, 373] width 756 height 747
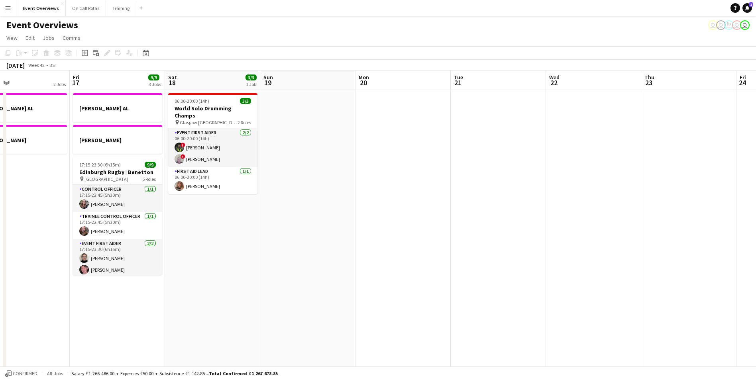
drag, startPoint x: 351, startPoint y: 196, endPoint x: 707, endPoint y: 144, distance: 360.4
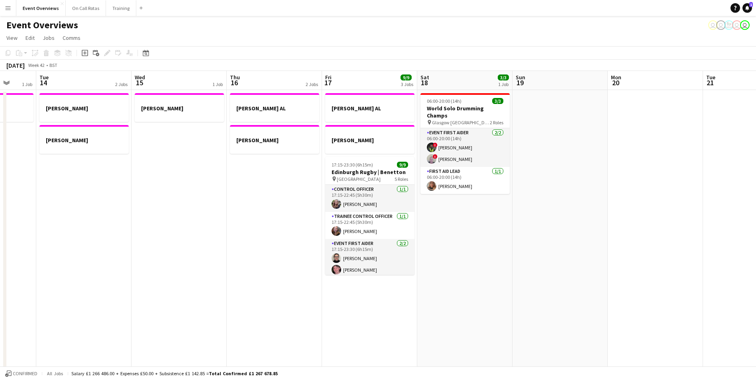
drag, startPoint x: 589, startPoint y: 159, endPoint x: 656, endPoint y: 155, distance: 67.5
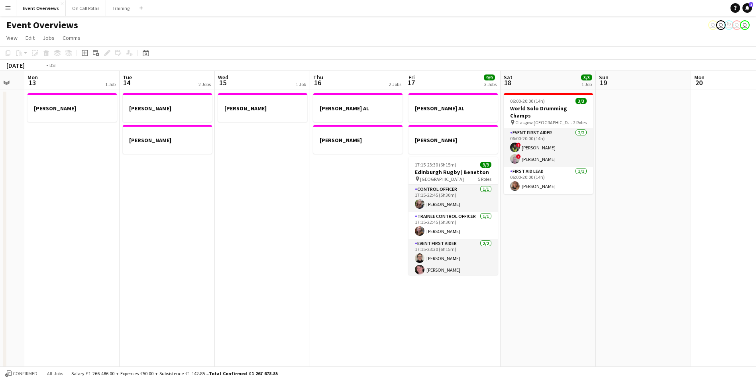
drag, startPoint x: 504, startPoint y: 213, endPoint x: 680, endPoint y: 186, distance: 177.8
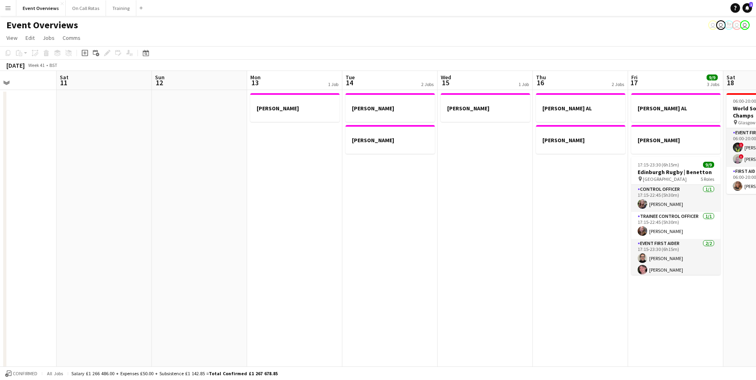
drag, startPoint x: 340, startPoint y: 220, endPoint x: 560, endPoint y: 188, distance: 222.3
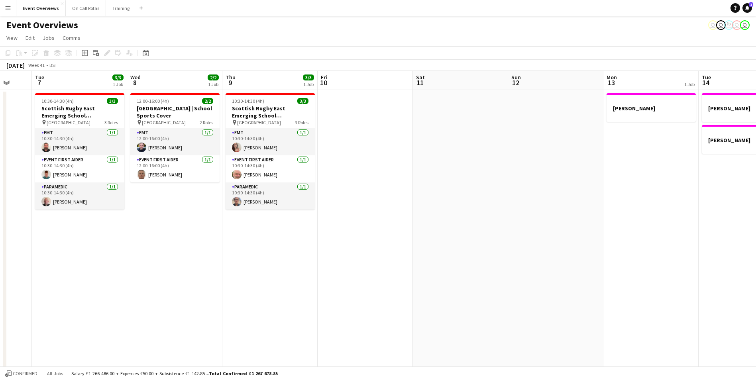
drag, startPoint x: 268, startPoint y: 230, endPoint x: 505, endPoint y: 195, distance: 239.3
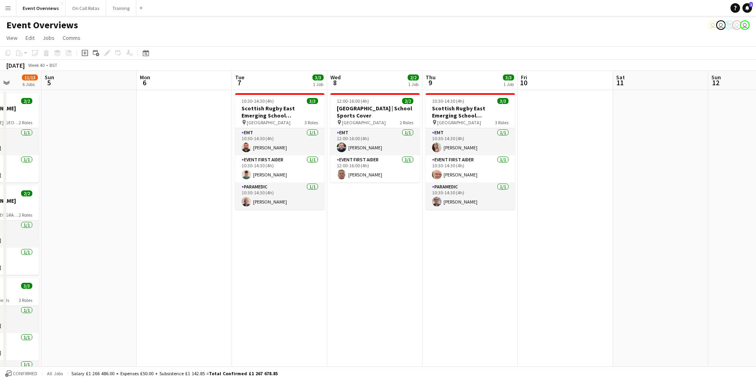
scroll to position [0, 241]
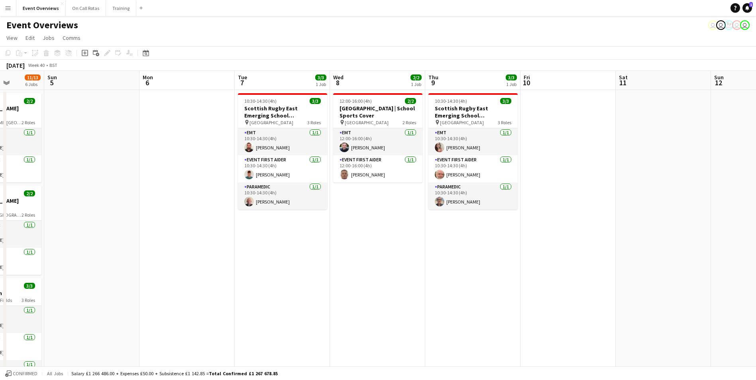
drag, startPoint x: 411, startPoint y: 206, endPoint x: 614, endPoint y: 173, distance: 205.5
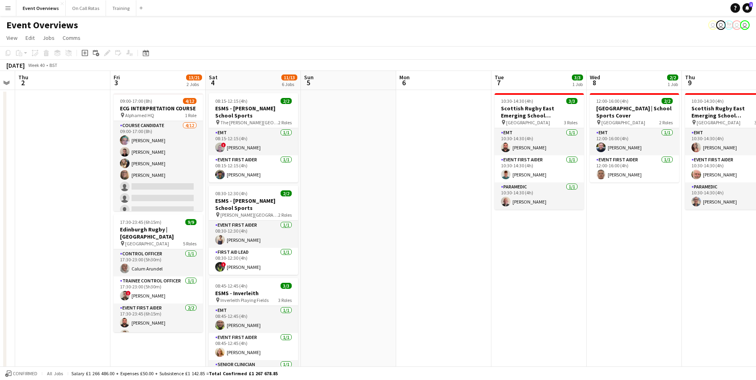
scroll to position [0, 232]
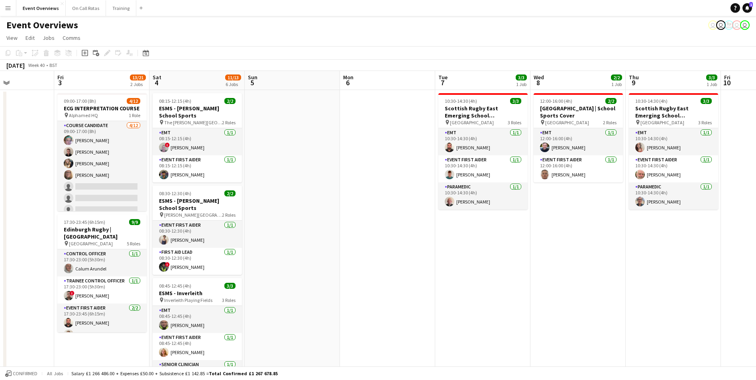
drag, startPoint x: 414, startPoint y: 237, endPoint x: 615, endPoint y: 185, distance: 207.0
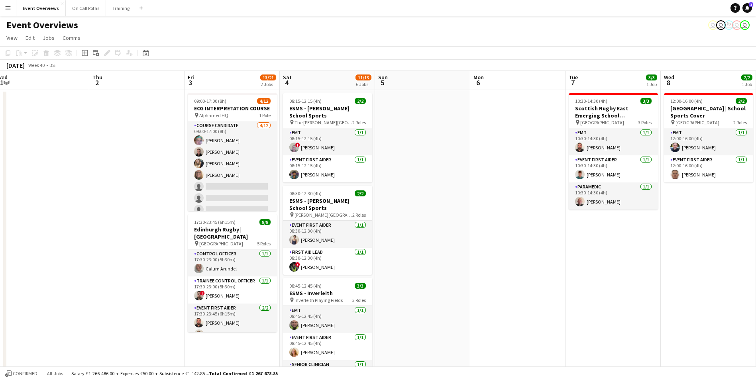
scroll to position [0, 196]
drag, startPoint x: 490, startPoint y: 221, endPoint x: 620, endPoint y: 182, distance: 136.0
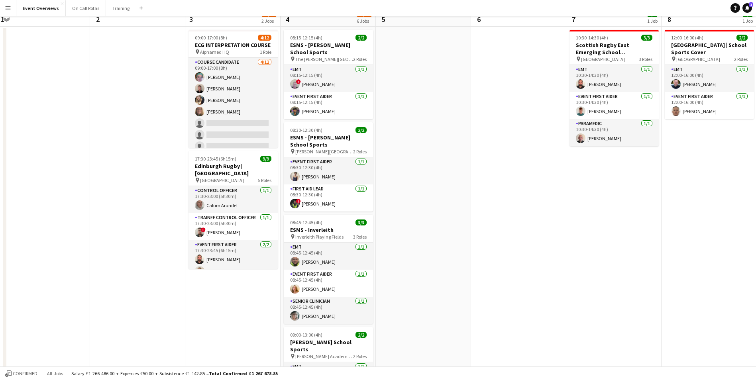
scroll to position [0, 0]
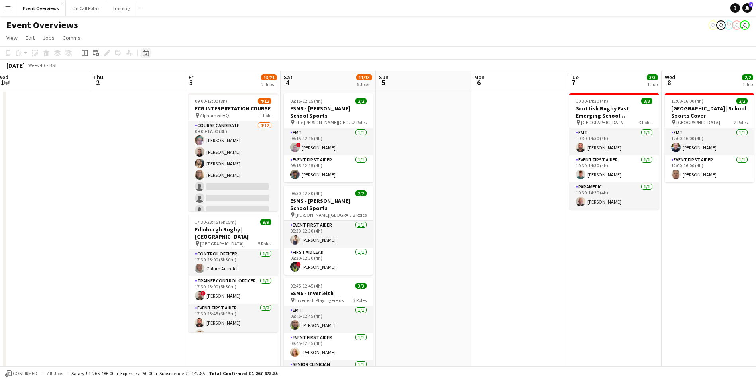
click at [145, 51] on icon at bounding box center [146, 53] width 6 height 6
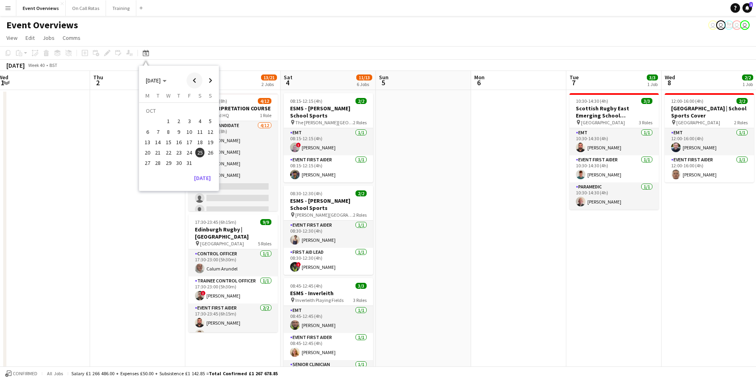
click at [197, 82] on span "Previous month" at bounding box center [195, 81] width 16 height 16
click at [150, 151] on span "22" at bounding box center [148, 153] width 10 height 10
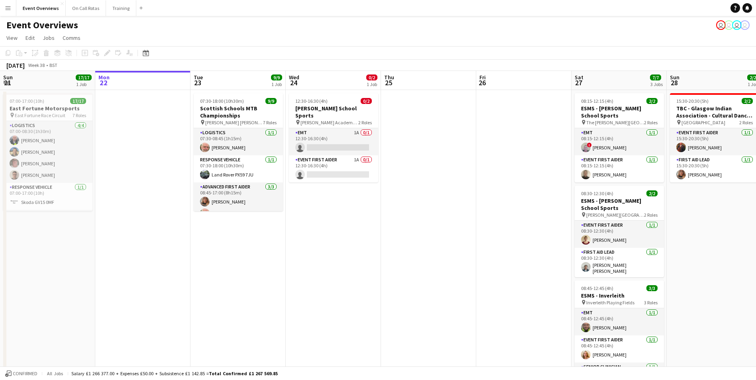
click at [2, 7] on button "Menu" at bounding box center [8, 8] width 16 height 16
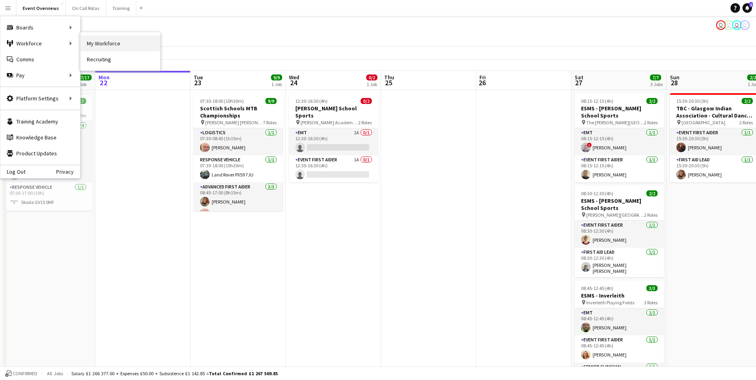
click at [104, 41] on link "My Workforce" at bounding box center [120, 43] width 80 height 16
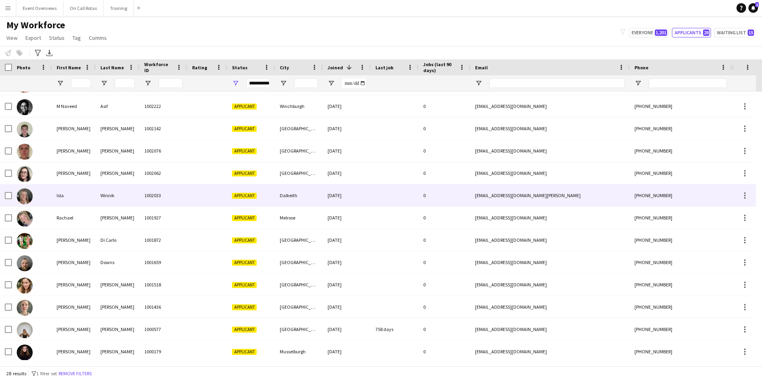
scroll to position [356, 0]
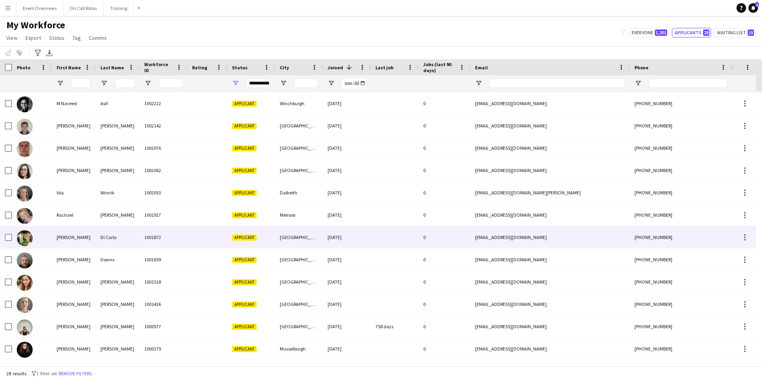
click at [93, 236] on div "Andrew" at bounding box center [74, 237] width 44 height 22
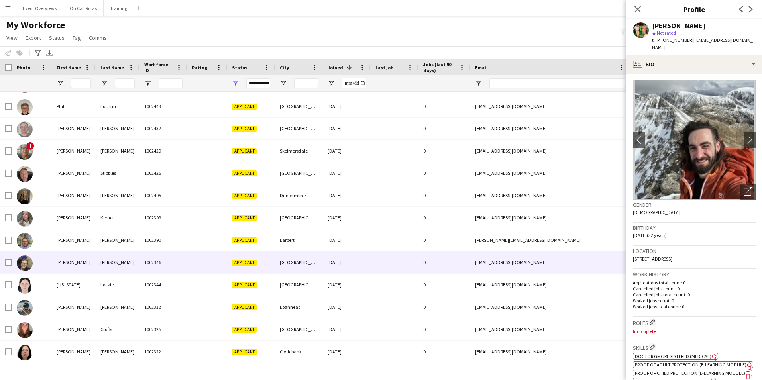
scroll to position [0, 0]
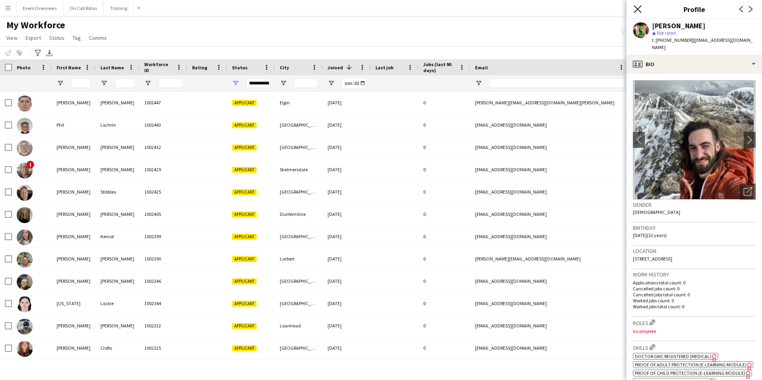
click at [634, 9] on icon "Close pop-in" at bounding box center [638, 9] width 8 height 8
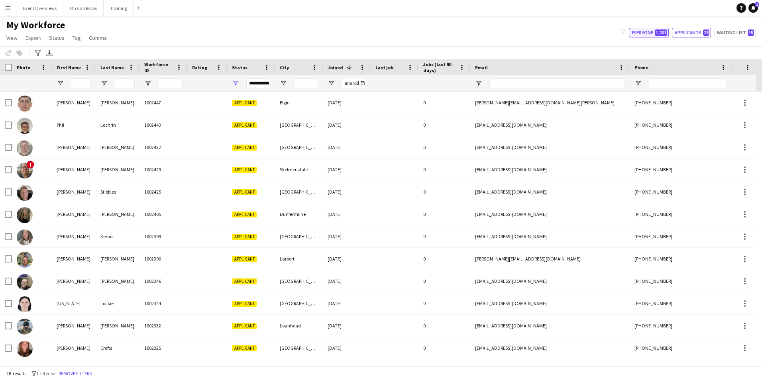
click at [651, 29] on button "Everyone 1,201" at bounding box center [649, 33] width 40 height 10
type input "**********"
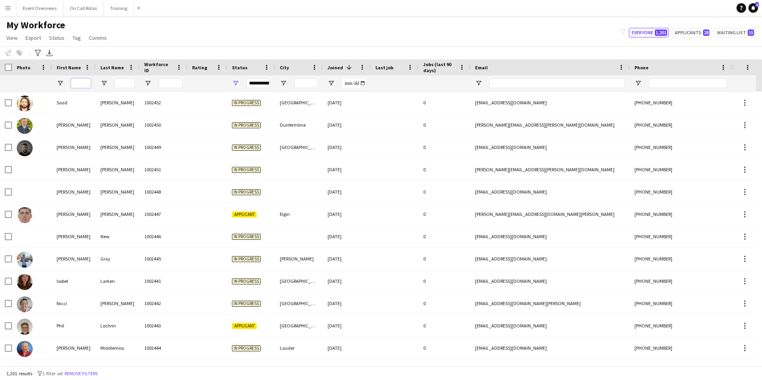
click at [81, 86] on input "First Name Filter Input" at bounding box center [81, 84] width 20 height 10
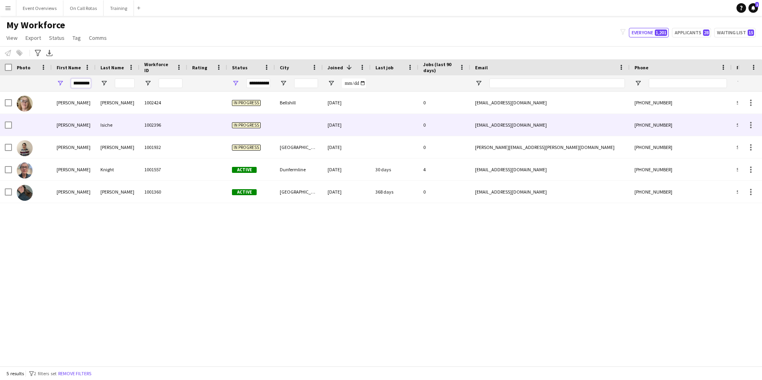
type input "*********"
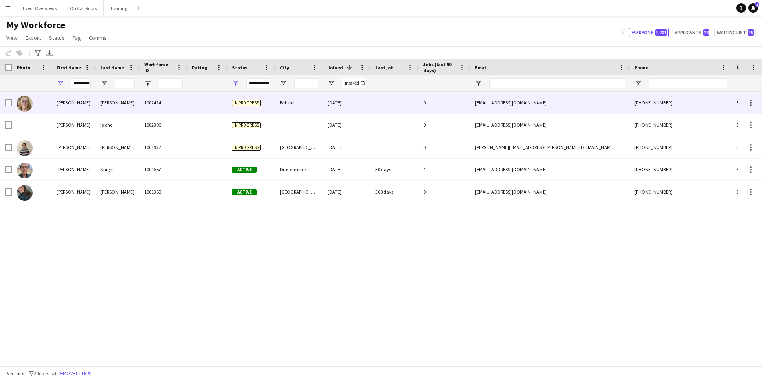
click at [384, 106] on div at bounding box center [395, 103] width 48 height 22
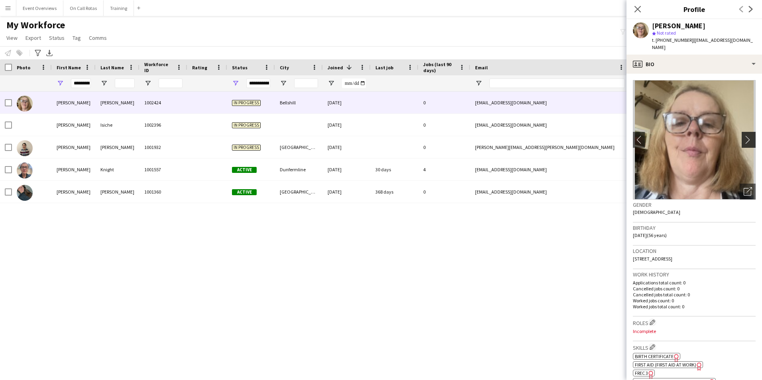
click at [747, 135] on app-icon "chevron-right" at bounding box center [750, 139] width 12 height 8
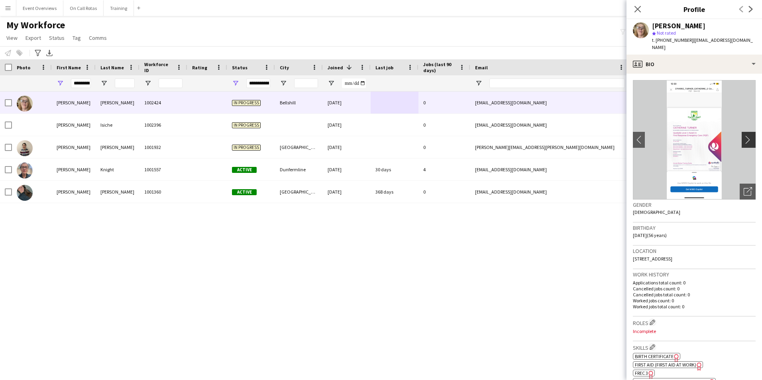
click at [747, 135] on app-icon "chevron-right" at bounding box center [750, 139] width 12 height 8
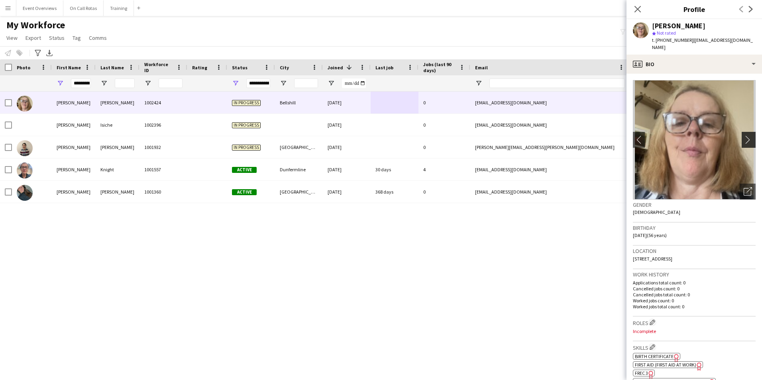
click at [747, 135] on app-icon "chevron-right" at bounding box center [750, 139] width 12 height 8
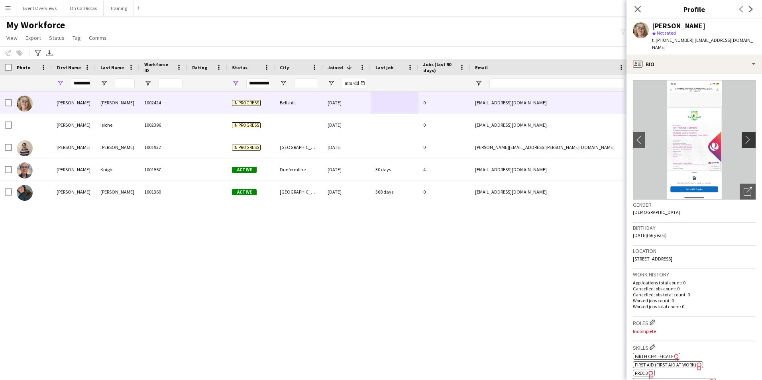
click at [747, 135] on app-icon "chevron-right" at bounding box center [750, 139] width 12 height 8
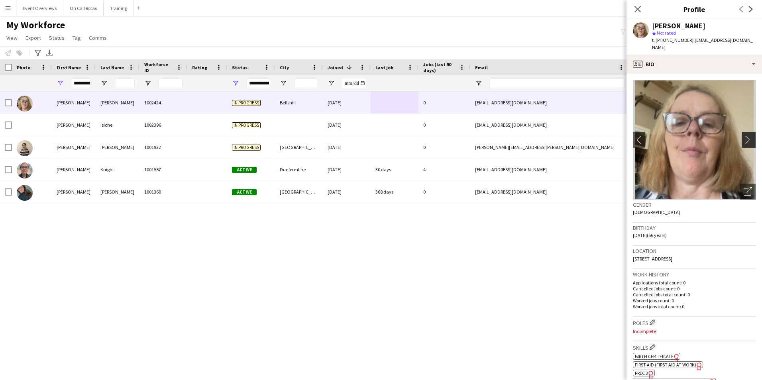
click at [747, 135] on app-icon "chevron-right" at bounding box center [750, 139] width 12 height 8
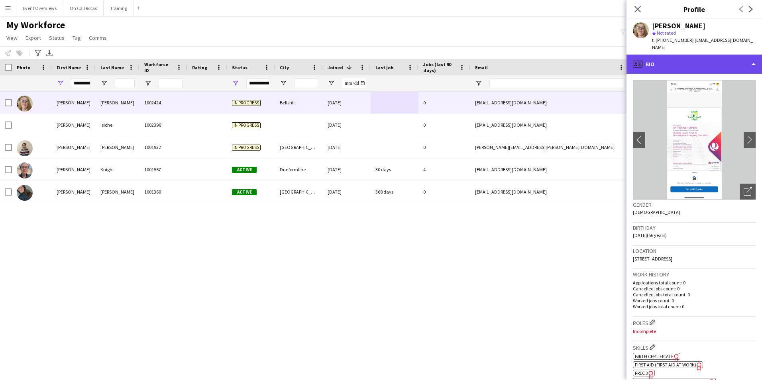
click at [697, 66] on div "profile Bio" at bounding box center [693, 64] width 135 height 19
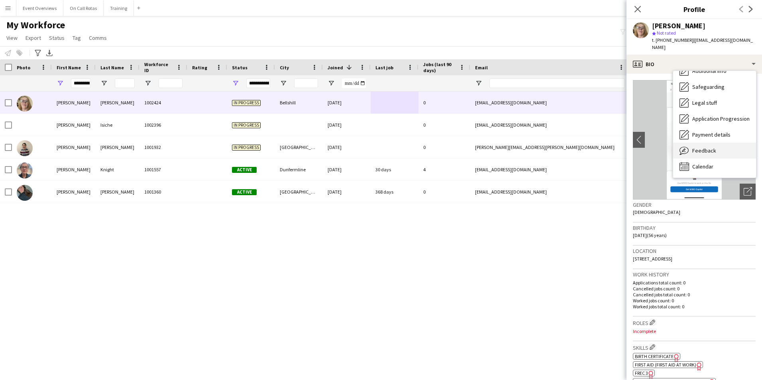
click at [703, 147] on span "Feedback" at bounding box center [704, 150] width 24 height 7
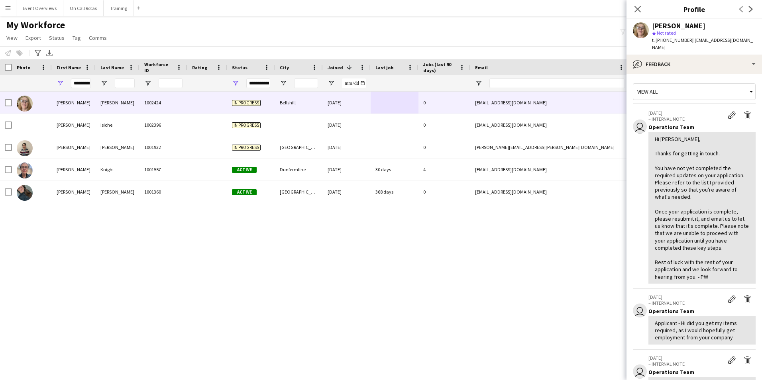
click at [704, 74] on app-crew-profile-feedback-tab "View all user 17-09-2025 – INTERNAL NOTE Edit internal note Delete internal not…" at bounding box center [693, 227] width 135 height 306
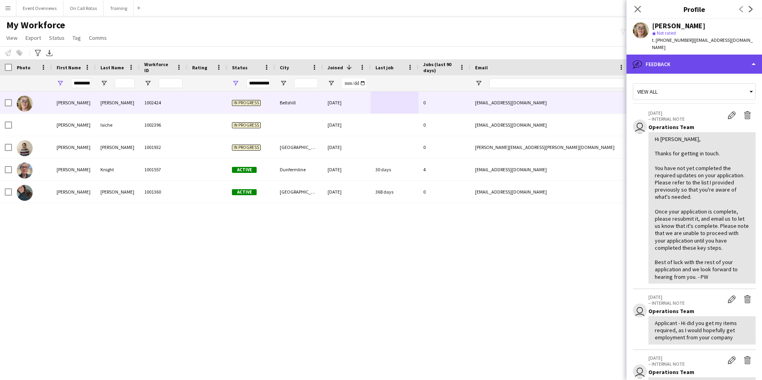
click at [703, 60] on div "bubble-pencil Feedback" at bounding box center [693, 64] width 135 height 19
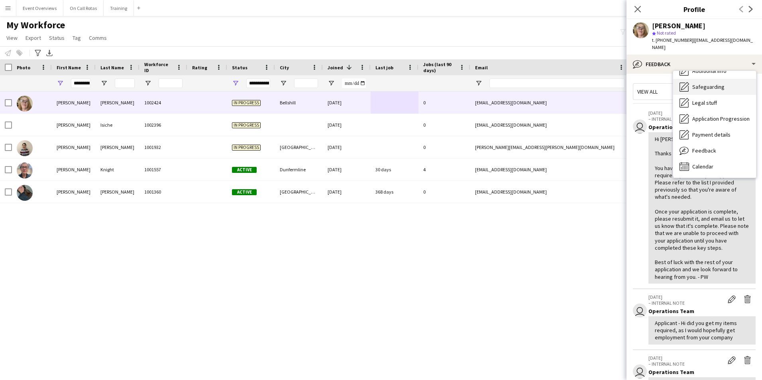
click at [711, 83] on span "Safeguarding" at bounding box center [708, 86] width 32 height 7
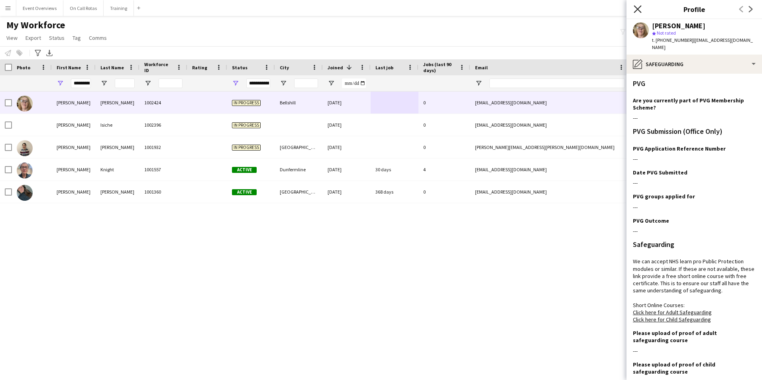
click at [634, 10] on icon "Close pop-in" at bounding box center [638, 9] width 8 height 8
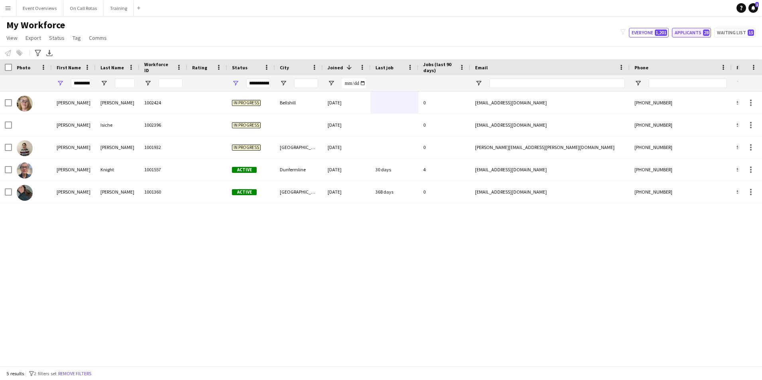
click at [690, 39] on div "My Workforce View Views Default view Active Staff Applications - First Aider Ap…" at bounding box center [381, 32] width 762 height 27
click at [691, 31] on button "Applicants 28" at bounding box center [691, 33] width 39 height 10
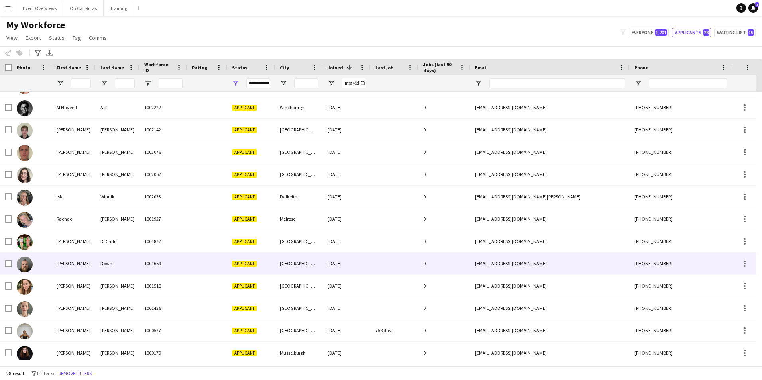
scroll to position [356, 0]
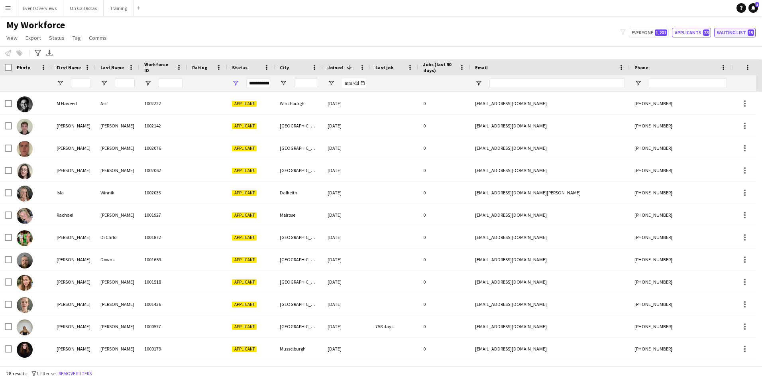
click at [741, 31] on button "Waiting list 15" at bounding box center [734, 33] width 41 height 10
type input "**********"
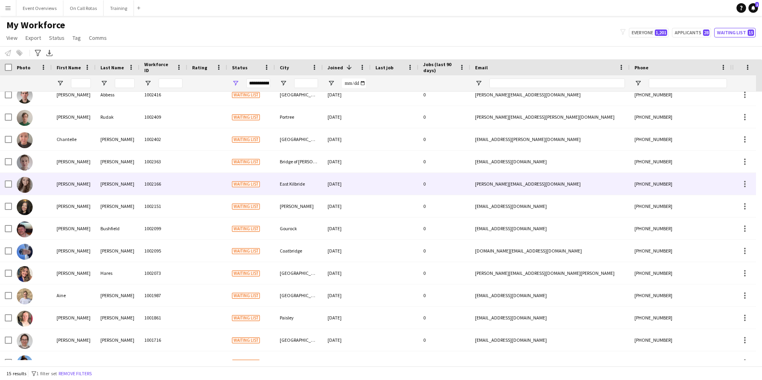
scroll to position [0, 0]
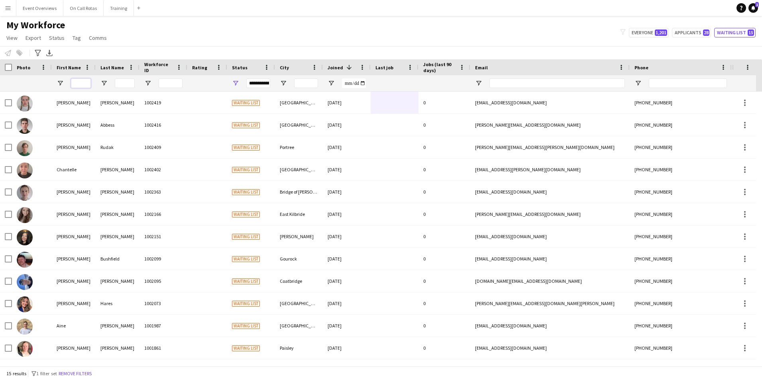
click at [75, 84] on input "First Name Filter Input" at bounding box center [81, 84] width 20 height 10
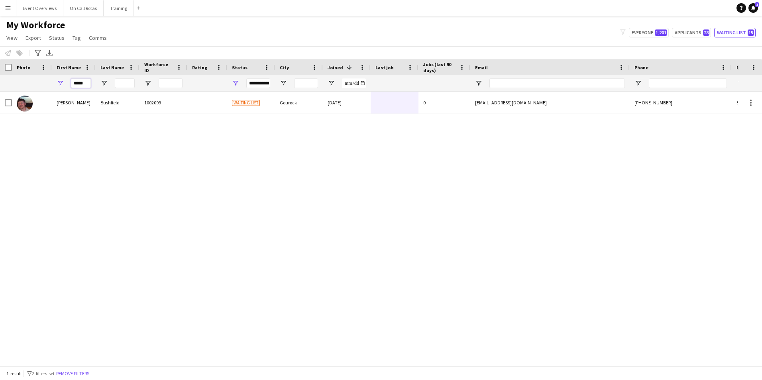
type input "*****"
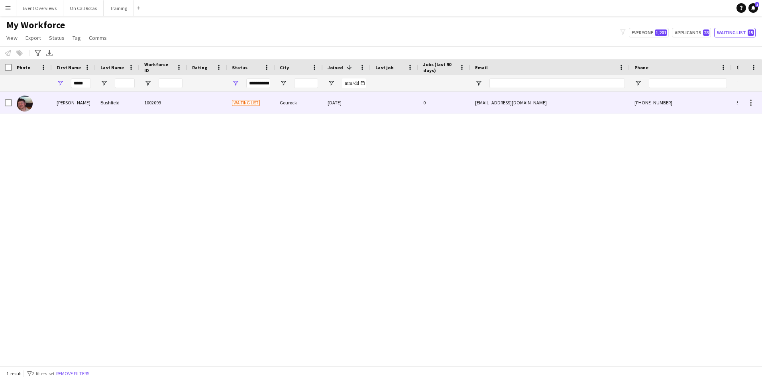
click at [251, 106] on span "Waiting list" at bounding box center [246, 103] width 28 height 6
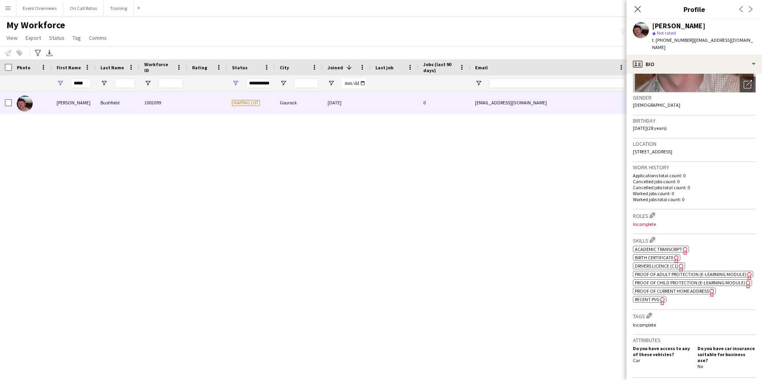
scroll to position [55, 0]
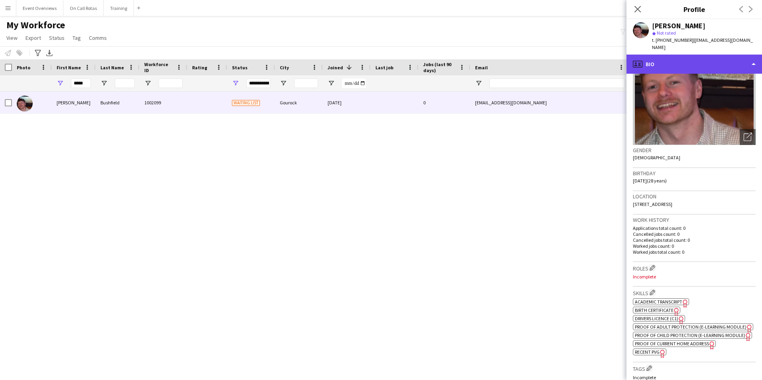
click at [683, 57] on div "profile Bio" at bounding box center [693, 64] width 135 height 19
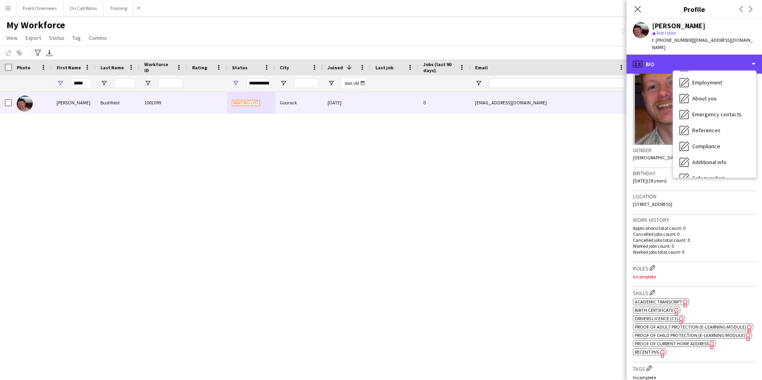
scroll to position [139, 0]
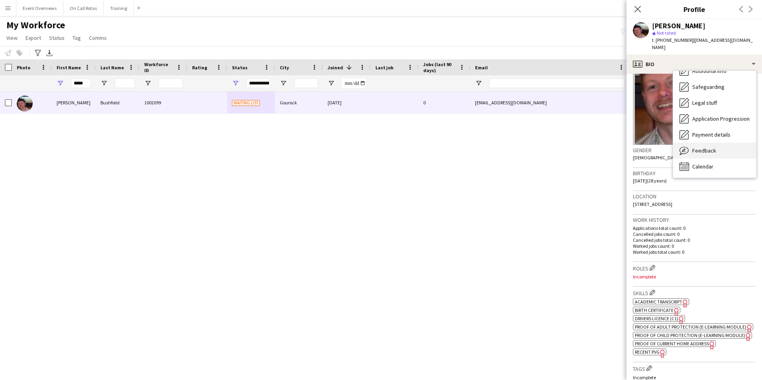
click at [712, 147] on span "Feedback" at bounding box center [704, 150] width 24 height 7
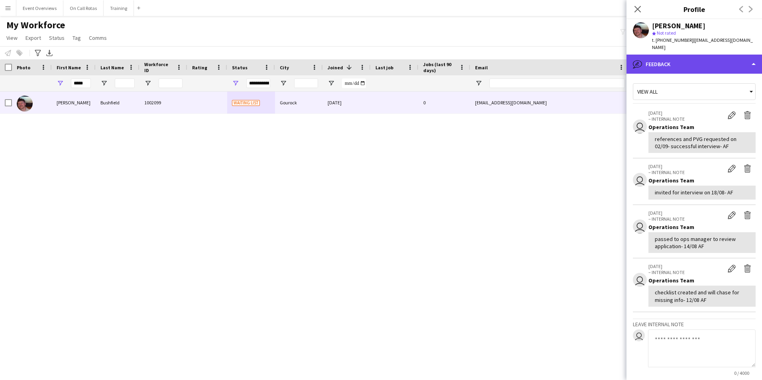
click at [674, 57] on div "bubble-pencil Feedback" at bounding box center [693, 64] width 135 height 19
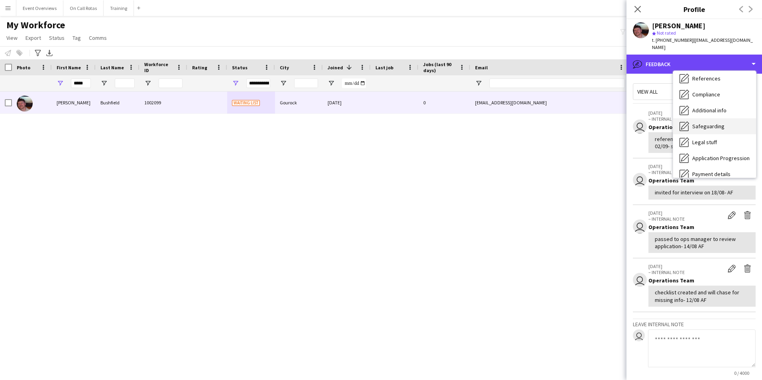
scroll to position [99, 0]
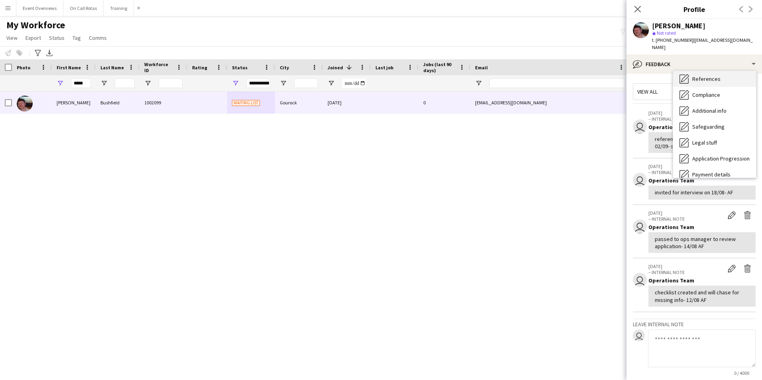
click at [699, 75] on span "References" at bounding box center [706, 78] width 28 height 7
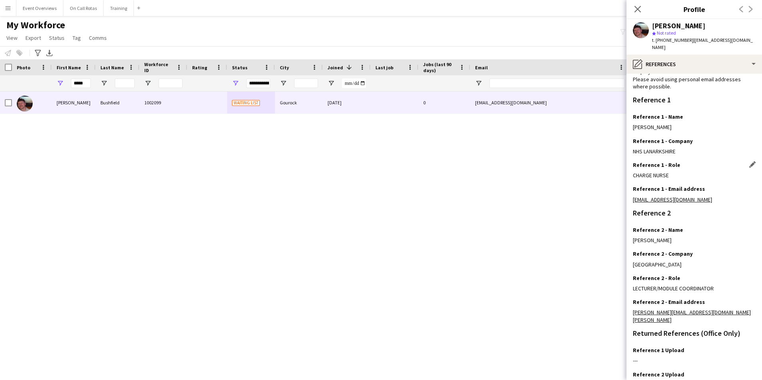
scroll to position [107, 0]
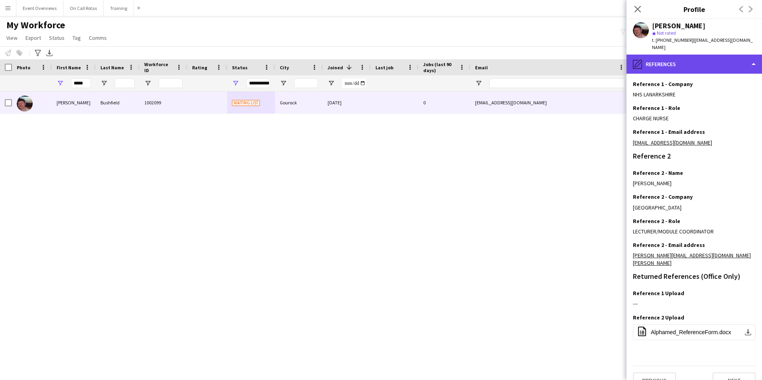
click at [667, 55] on div "pencil4 References" at bounding box center [693, 64] width 135 height 19
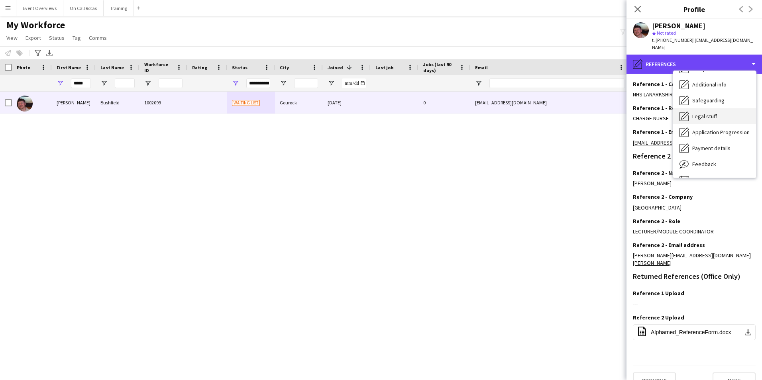
scroll to position [139, 0]
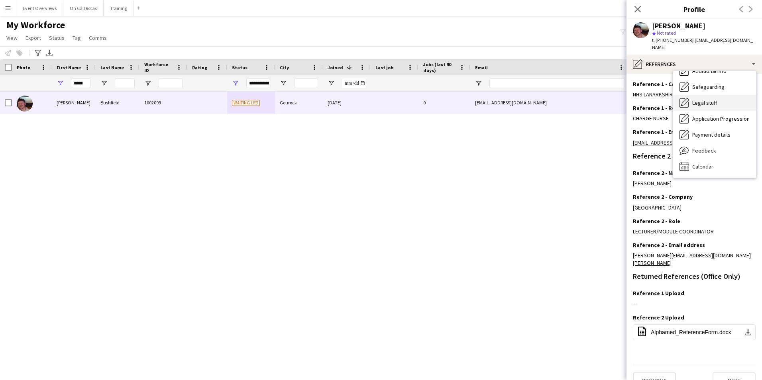
click at [700, 99] on span "Legal stuff" at bounding box center [704, 102] width 25 height 7
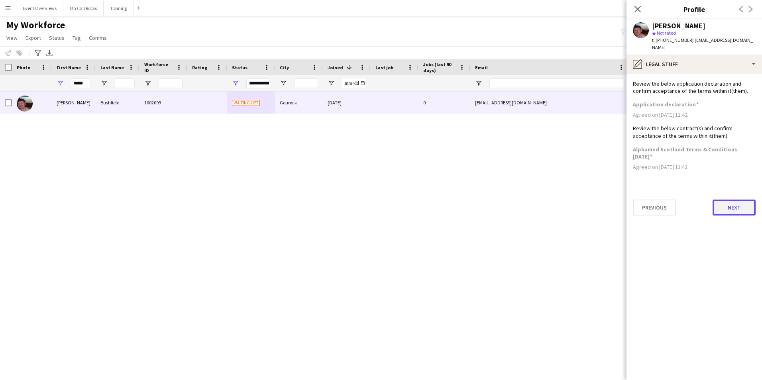
click at [729, 200] on button "Next" at bounding box center [734, 208] width 43 height 16
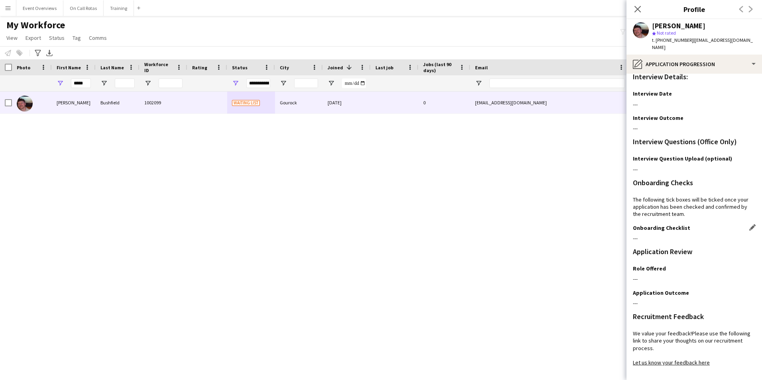
scroll to position [65, 0]
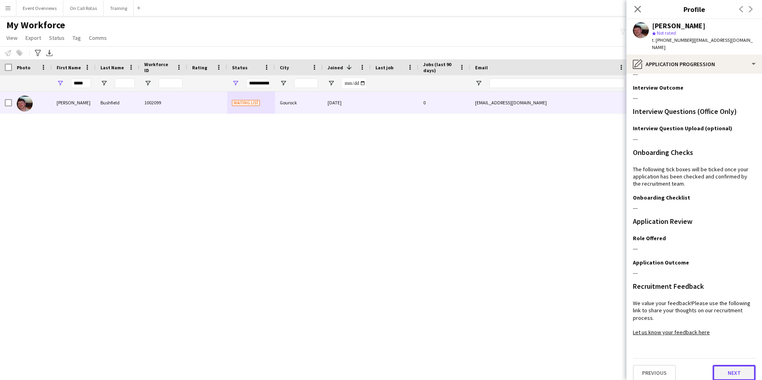
click at [727, 366] on button "Next" at bounding box center [734, 373] width 43 height 16
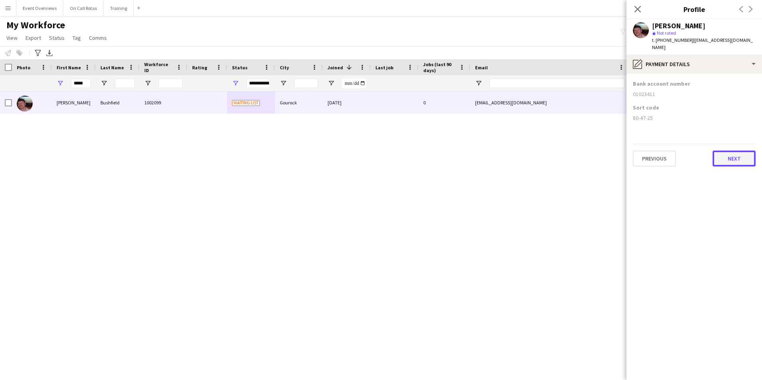
click at [732, 151] on button "Next" at bounding box center [734, 159] width 43 height 16
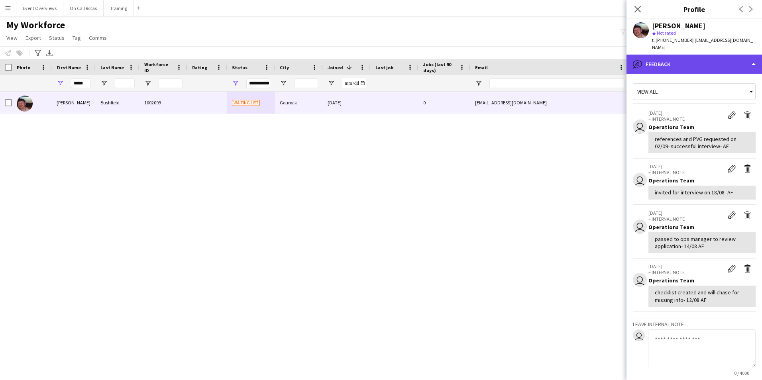
click at [676, 58] on div "bubble-pencil Feedback" at bounding box center [693, 64] width 135 height 19
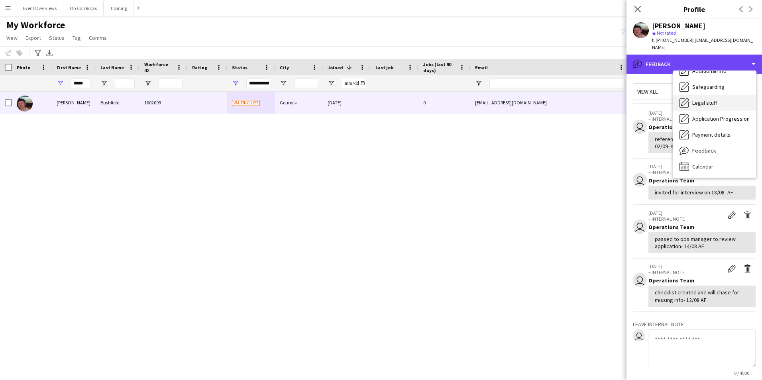
scroll to position [99, 0]
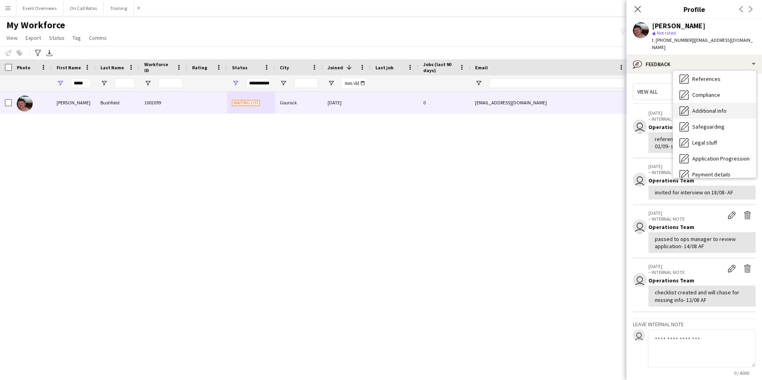
click at [714, 107] on span "Additional info" at bounding box center [709, 110] width 34 height 7
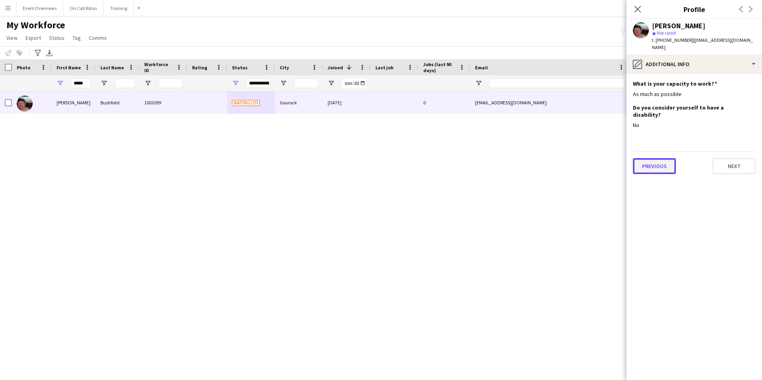
click at [667, 158] on button "Previous" at bounding box center [654, 166] width 43 height 16
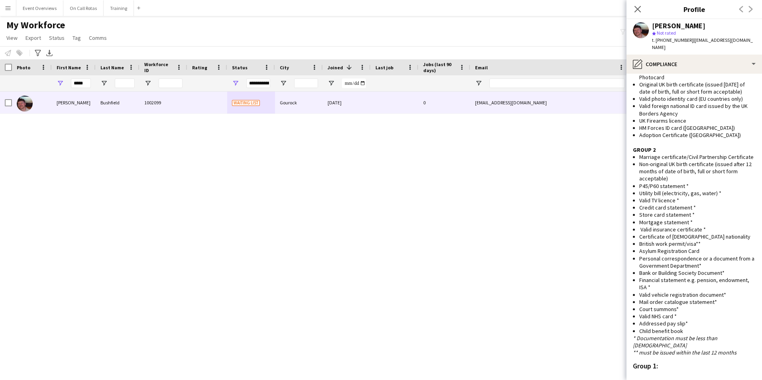
scroll to position [493, 0]
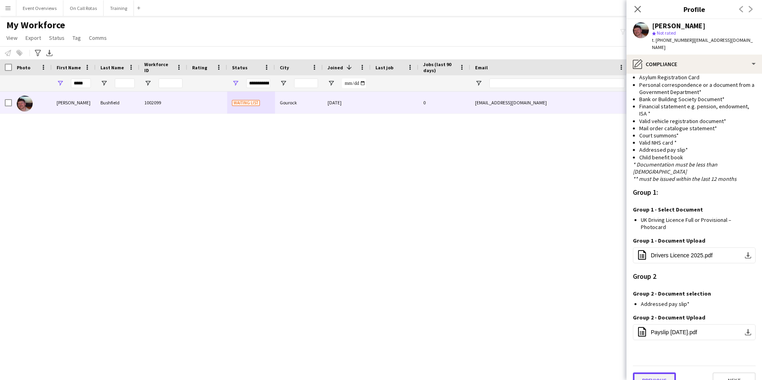
click at [652, 373] on button "Previous" at bounding box center [654, 381] width 43 height 16
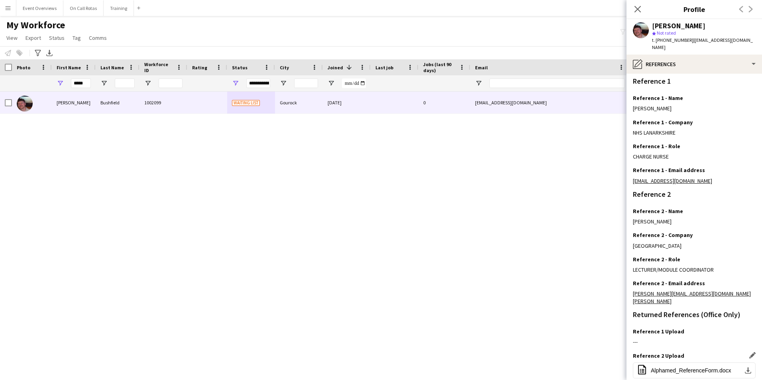
scroll to position [107, 0]
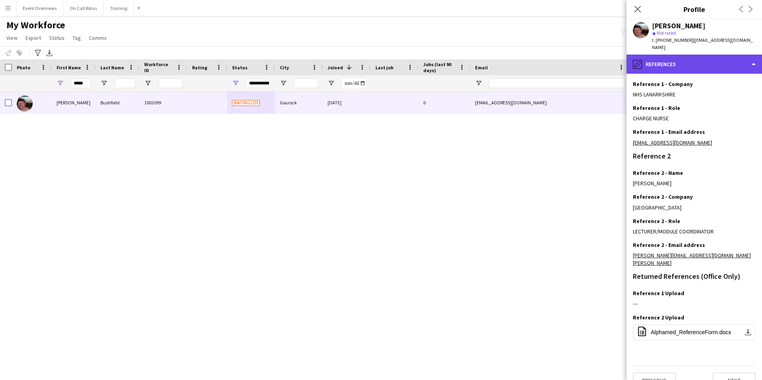
click at [714, 55] on div "pencil4 References" at bounding box center [693, 64] width 135 height 19
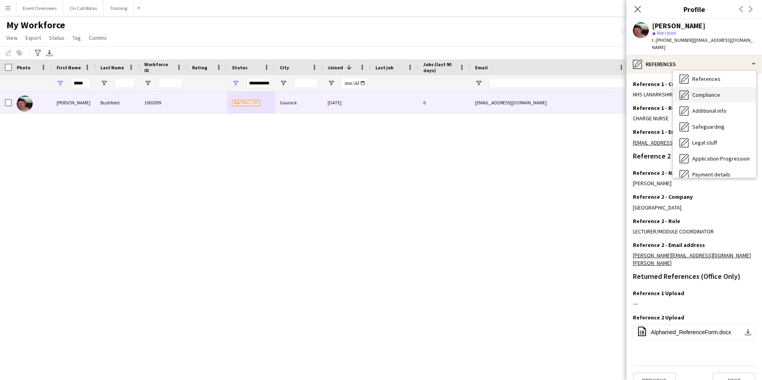
click at [712, 91] on span "Compliance" at bounding box center [706, 94] width 28 height 7
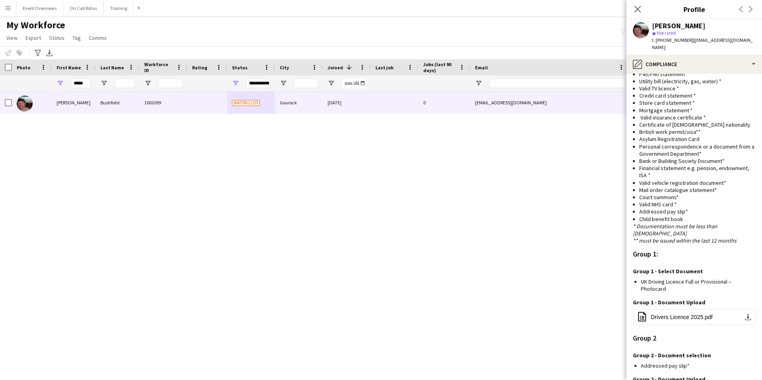
scroll to position [493, 0]
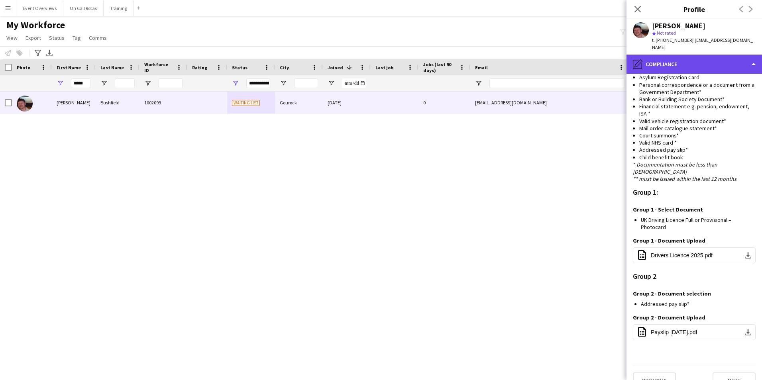
click at [688, 63] on div "pencil4 Compliance" at bounding box center [693, 64] width 135 height 19
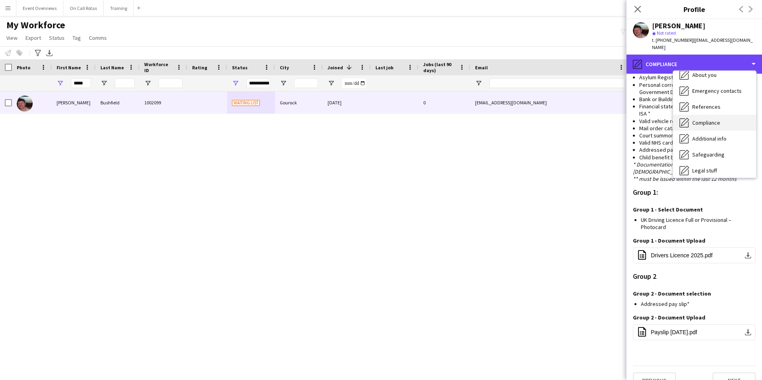
scroll to position [59, 0]
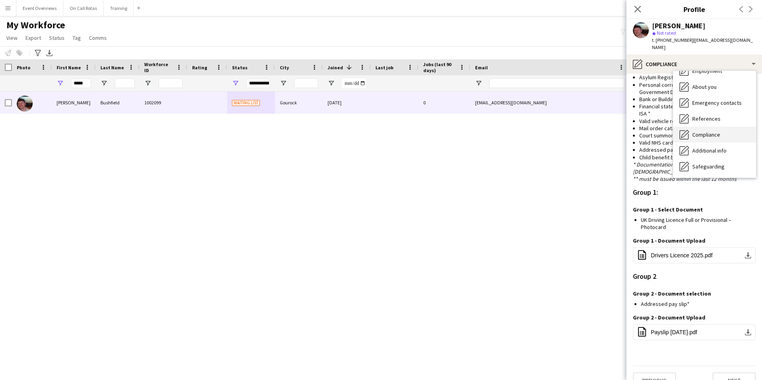
click at [698, 99] on span "Emergency contacts" at bounding box center [716, 102] width 49 height 7
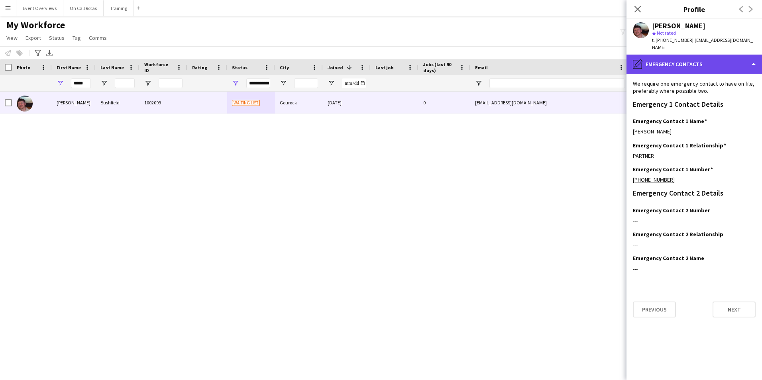
click at [693, 60] on div "pencil4 Emergency contacts" at bounding box center [693, 64] width 135 height 19
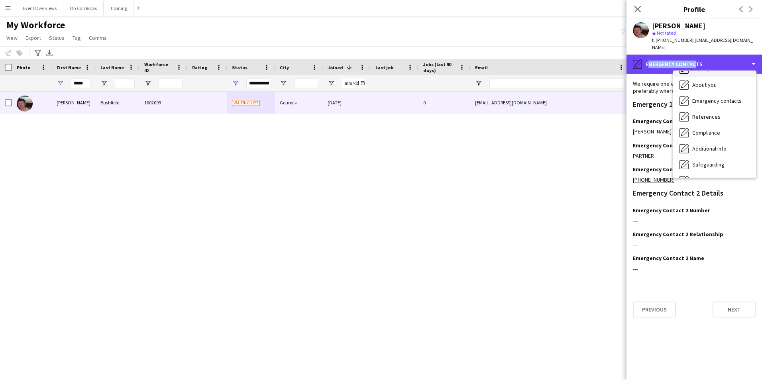
scroll to position [99, 0]
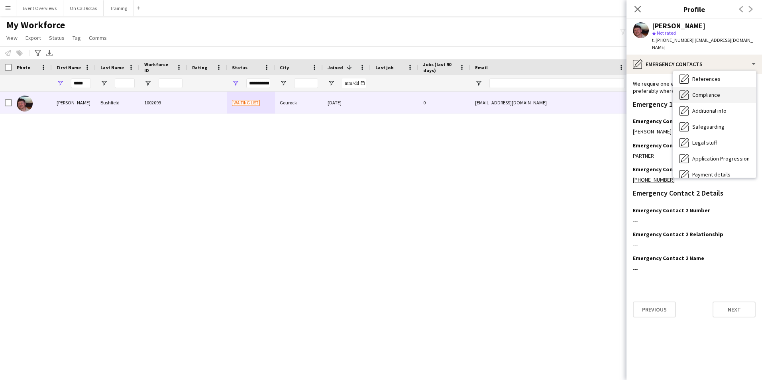
click at [702, 91] on span "Compliance" at bounding box center [706, 94] width 28 height 7
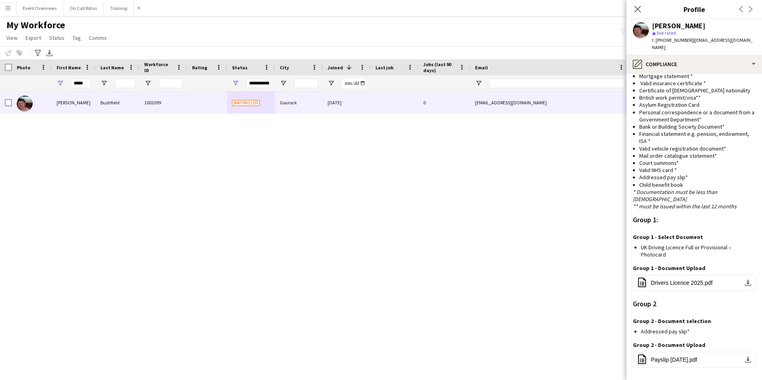
scroll to position [493, 0]
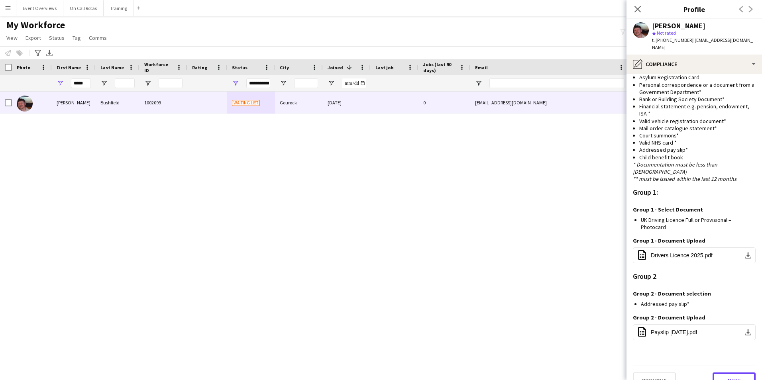
click at [731, 373] on button "Next" at bounding box center [734, 381] width 43 height 16
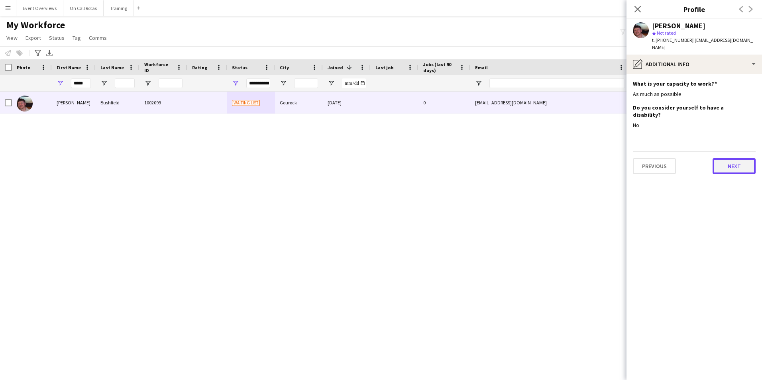
click at [738, 158] on button "Next" at bounding box center [734, 166] width 43 height 16
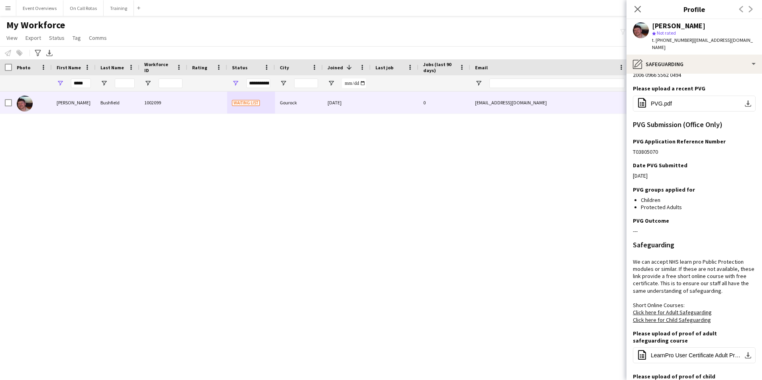
scroll to position [172, 0]
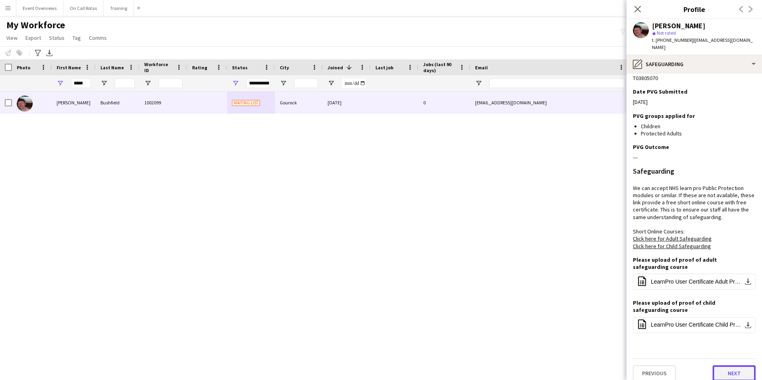
click at [721, 371] on button "Next" at bounding box center [734, 373] width 43 height 16
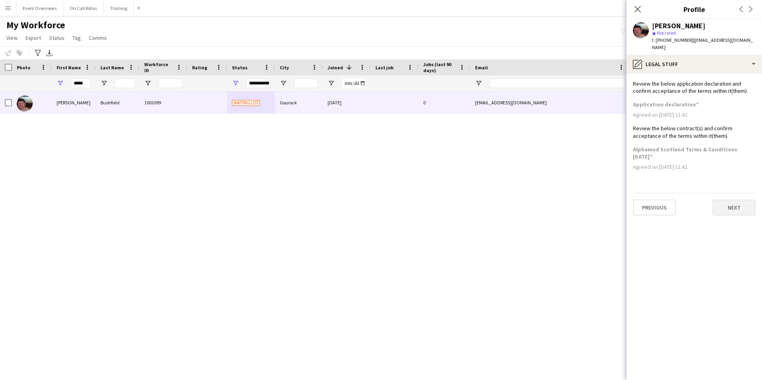
scroll to position [0, 0]
click at [728, 206] on button "Next" at bounding box center [734, 208] width 43 height 16
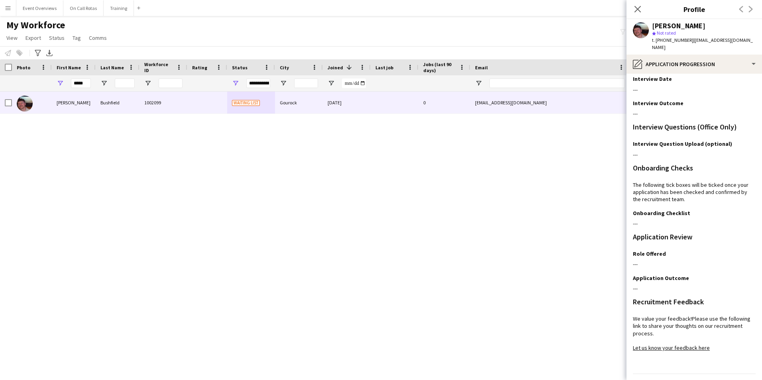
scroll to position [65, 0]
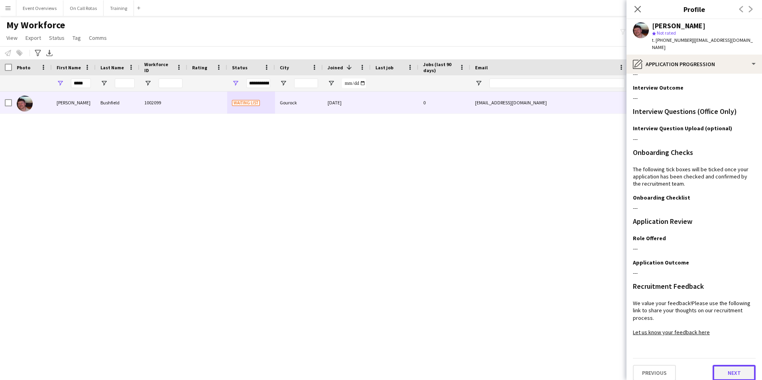
click at [726, 368] on button "Next" at bounding box center [734, 373] width 43 height 16
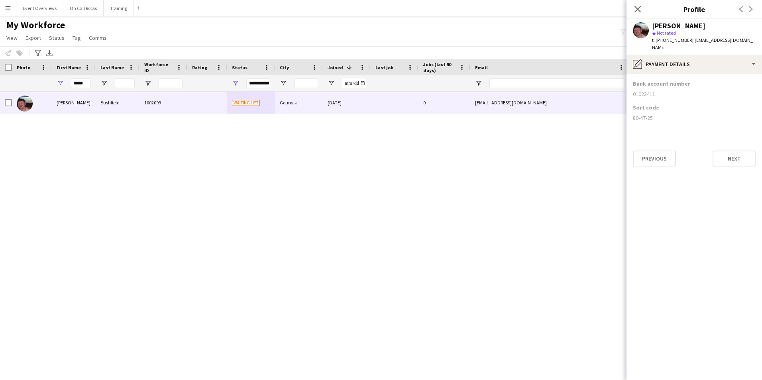
click at [711, 44] on div "David Bushfield star Not rated t. +4407538955045 | davidbushfield97@gmail.com" at bounding box center [693, 36] width 135 height 35
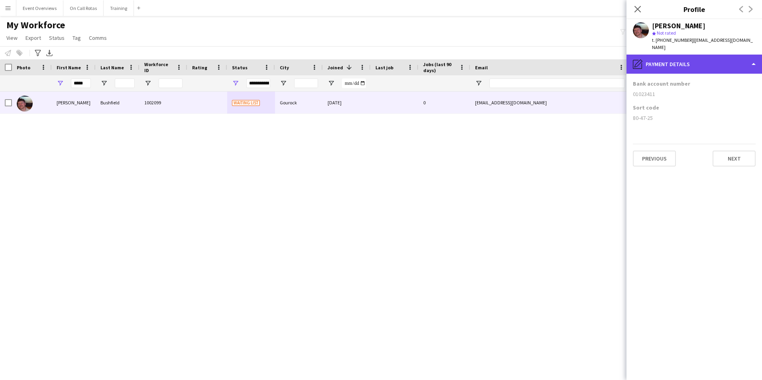
click at [711, 55] on div "pencil4 Payment details" at bounding box center [693, 64] width 135 height 19
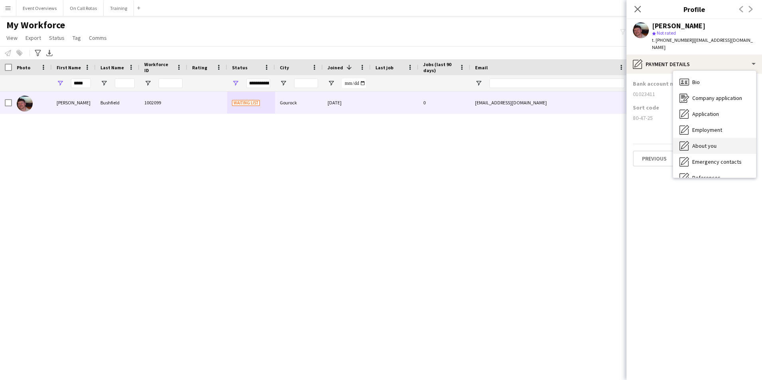
click at [713, 142] on div "About you About you" at bounding box center [714, 146] width 83 height 16
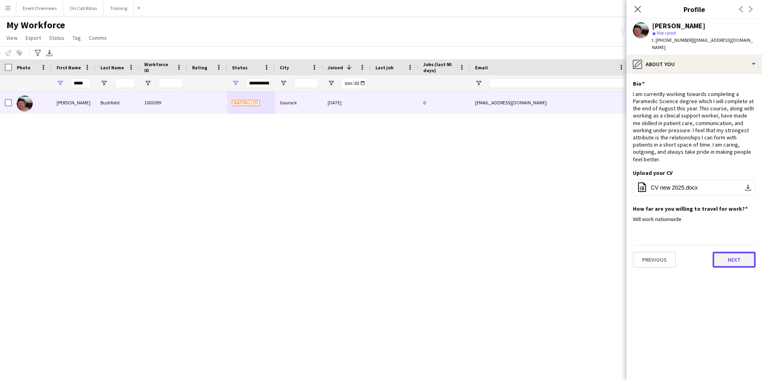
click at [726, 252] on button "Next" at bounding box center [734, 260] width 43 height 16
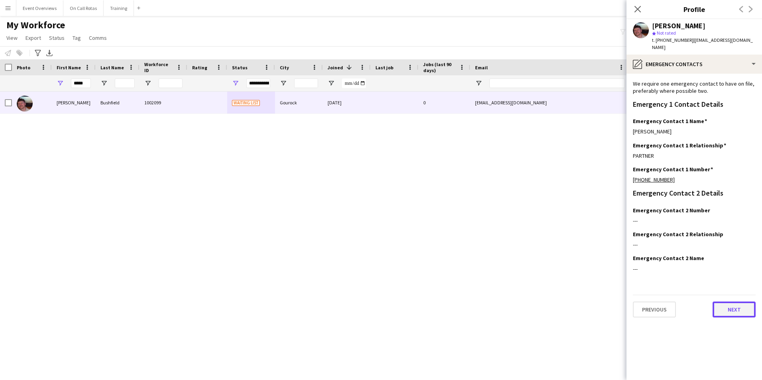
click at [728, 302] on button "Next" at bounding box center [734, 310] width 43 height 16
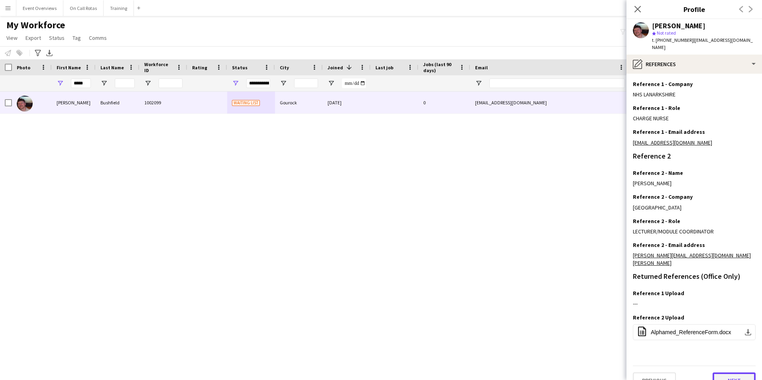
click at [730, 373] on button "Next" at bounding box center [734, 381] width 43 height 16
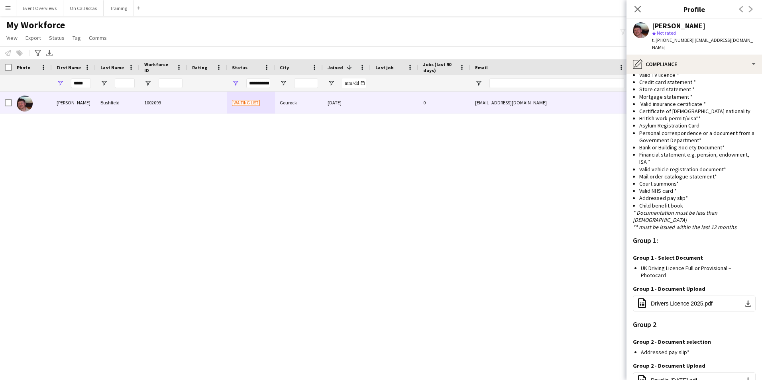
scroll to position [493, 0]
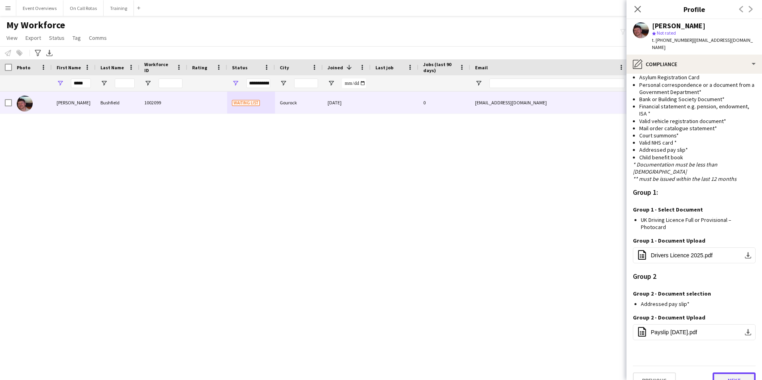
click at [722, 373] on button "Next" at bounding box center [734, 381] width 43 height 16
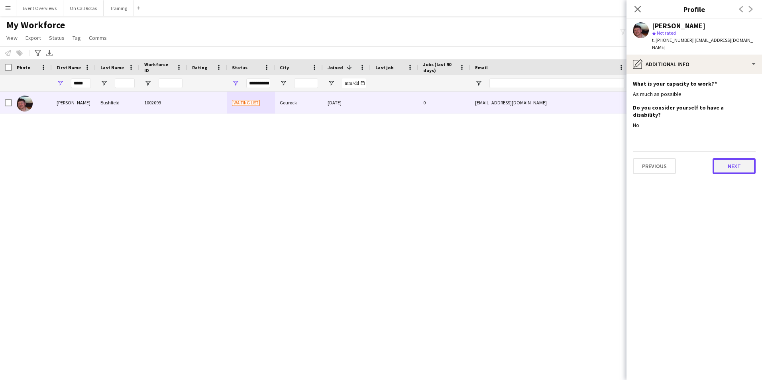
click at [726, 158] on button "Next" at bounding box center [734, 166] width 43 height 16
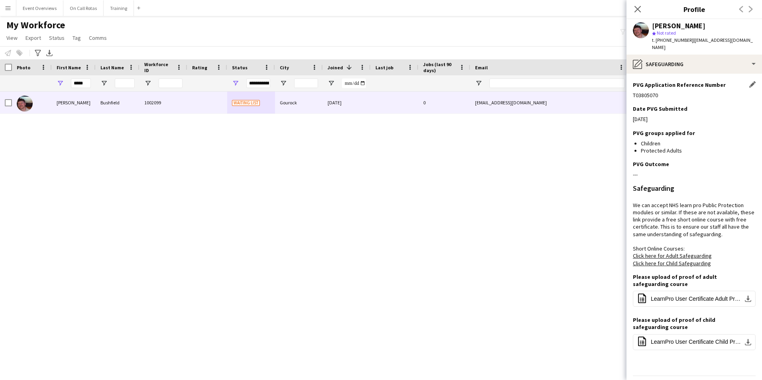
scroll to position [159, 0]
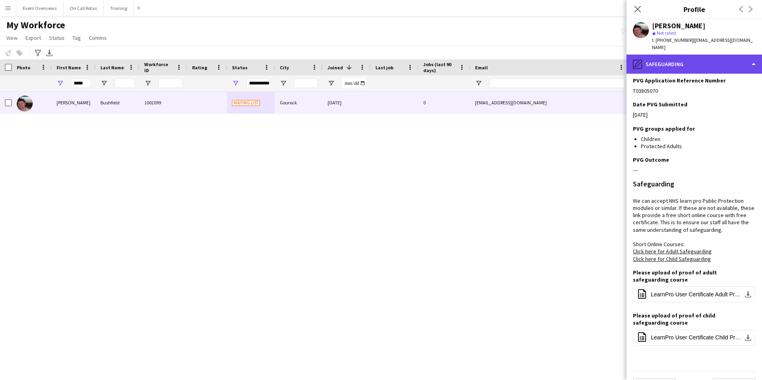
click at [659, 60] on div "pencil4 Safeguarding" at bounding box center [693, 64] width 135 height 19
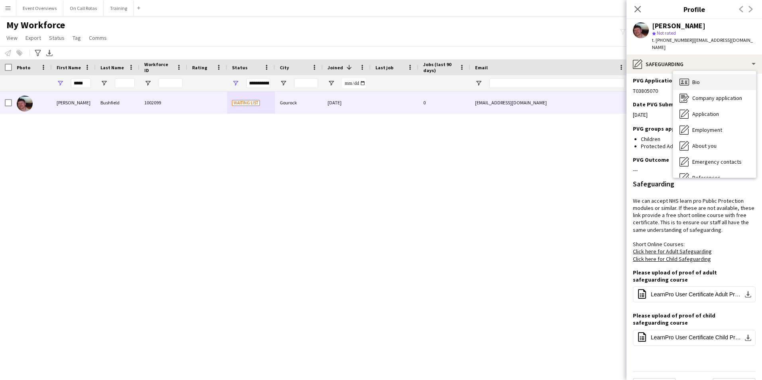
click at [693, 79] on span "Bio" at bounding box center [696, 82] width 8 height 7
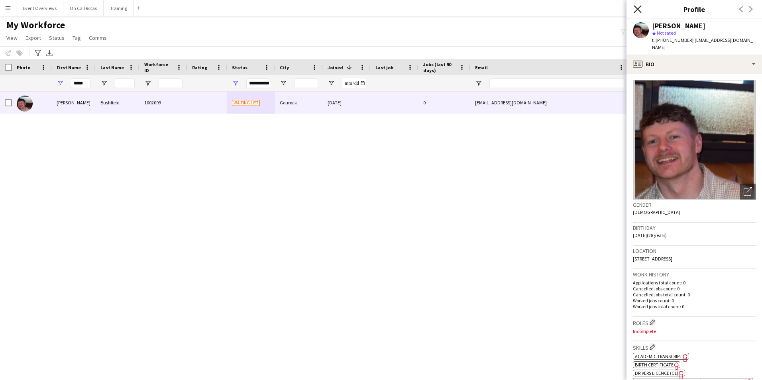
click at [639, 10] on icon at bounding box center [638, 9] width 8 height 8
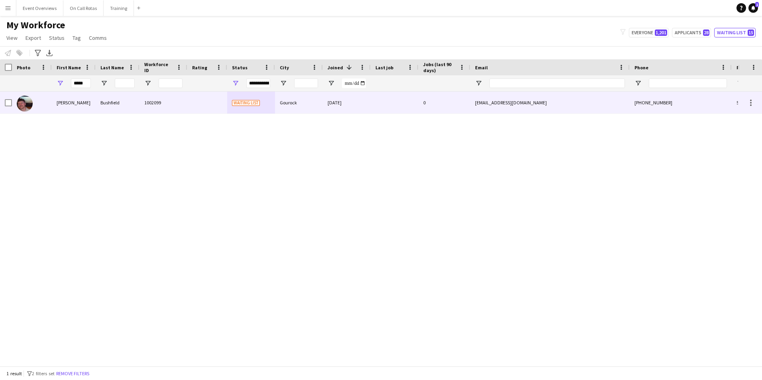
click at [256, 104] on span "Waiting list" at bounding box center [246, 103] width 28 height 6
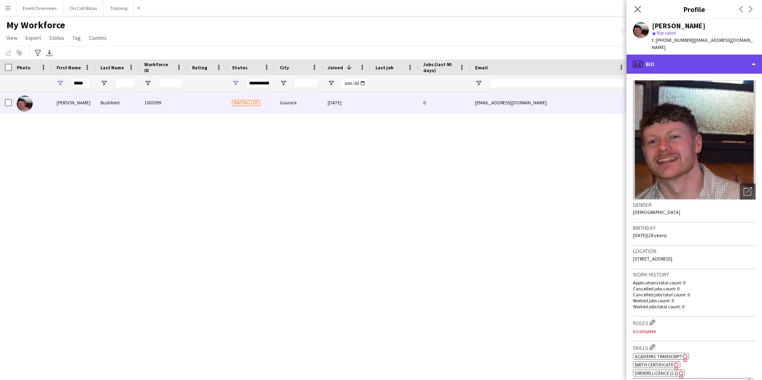
click at [680, 55] on div "profile Bio" at bounding box center [693, 64] width 135 height 19
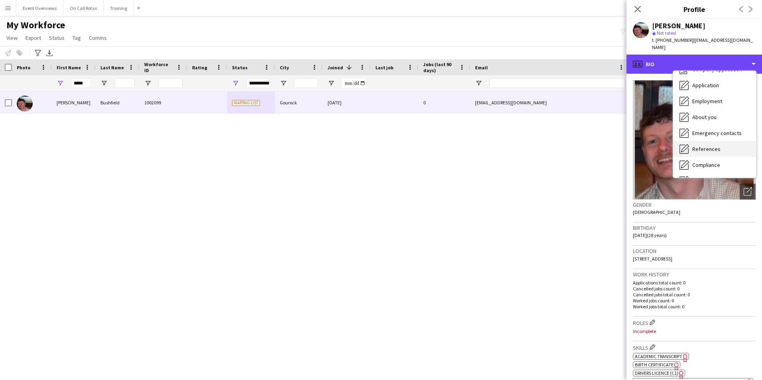
scroll to position [40, 0]
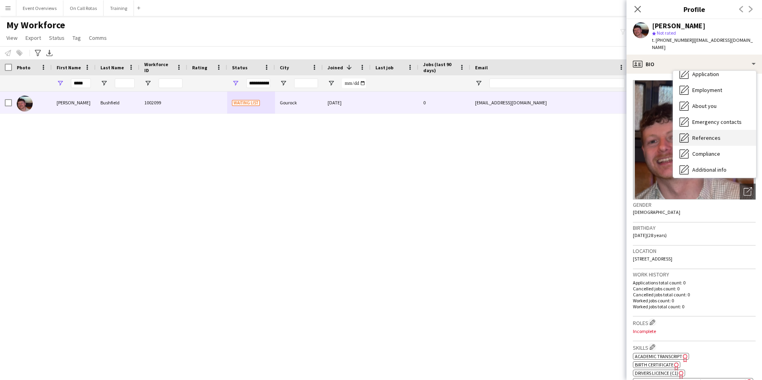
click at [711, 134] on span "References" at bounding box center [706, 137] width 28 height 7
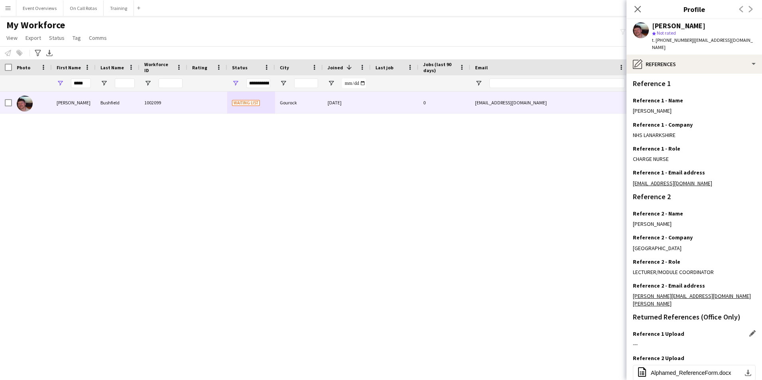
scroll to position [107, 0]
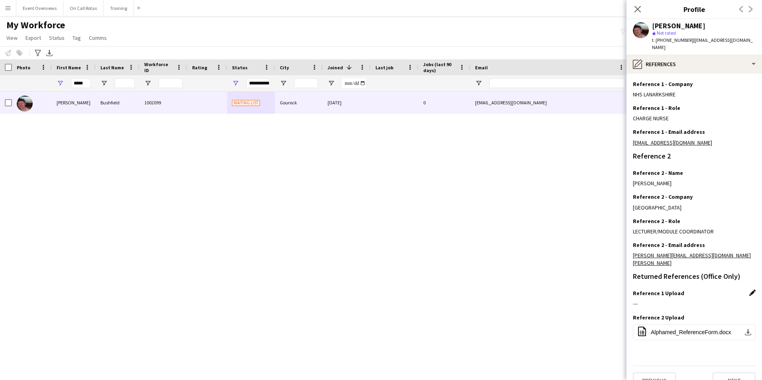
click at [749, 290] on app-icon "Edit this field" at bounding box center [752, 293] width 6 height 6
click at [711, 300] on button "Upload new file" at bounding box center [731, 306] width 50 height 13
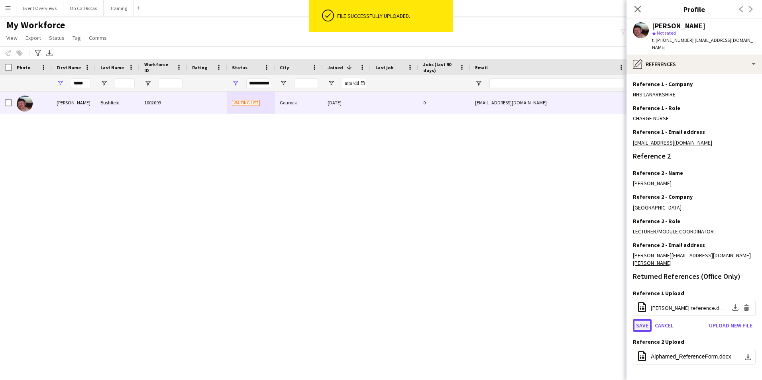
click at [641, 319] on button "Save" at bounding box center [642, 325] width 19 height 13
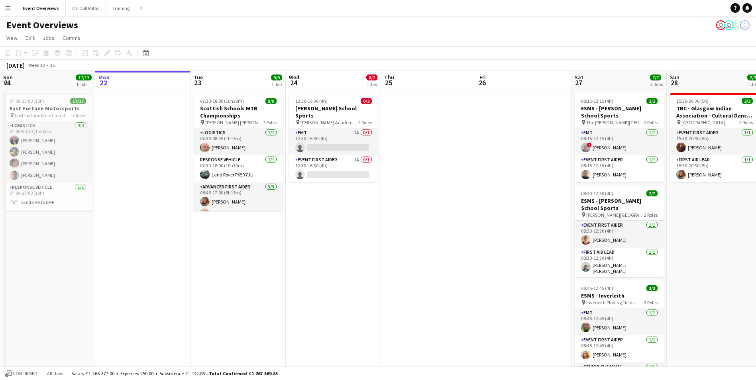
click at [9, 9] on app-icon "Menu" at bounding box center [8, 8] width 6 height 6
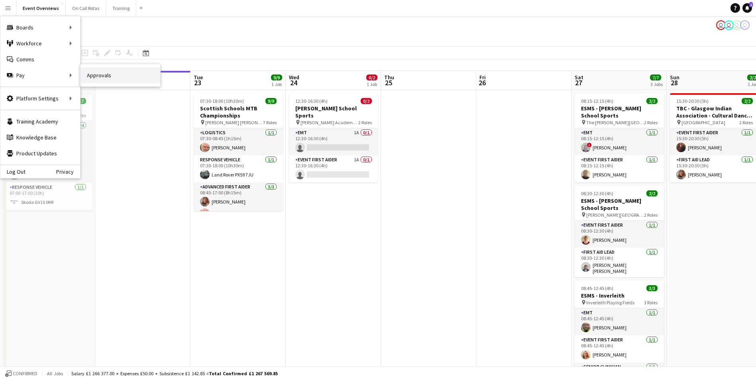
click at [88, 81] on link "Approvals" at bounding box center [120, 75] width 80 height 16
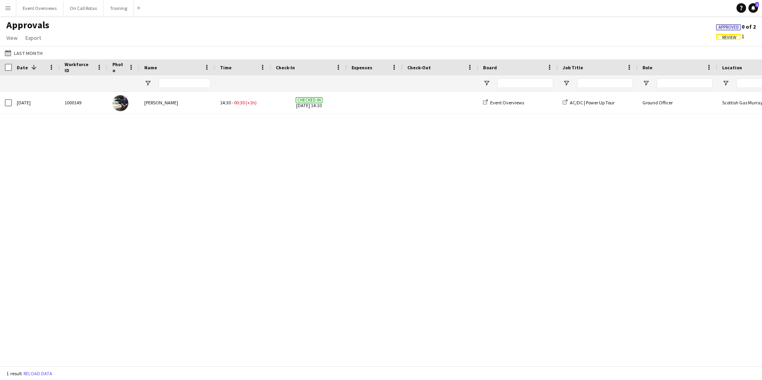
drag, startPoint x: 245, startPoint y: 154, endPoint x: 510, endPoint y: 139, distance: 265.4
click at [510, 139] on div "1000149 [DATE] [PERSON_NAME] Checked-in [DATE] 14:10 Event Overviews AC/DC | Po…" at bounding box center [381, 226] width 762 height 269
